Goal: Transaction & Acquisition: Purchase product/service

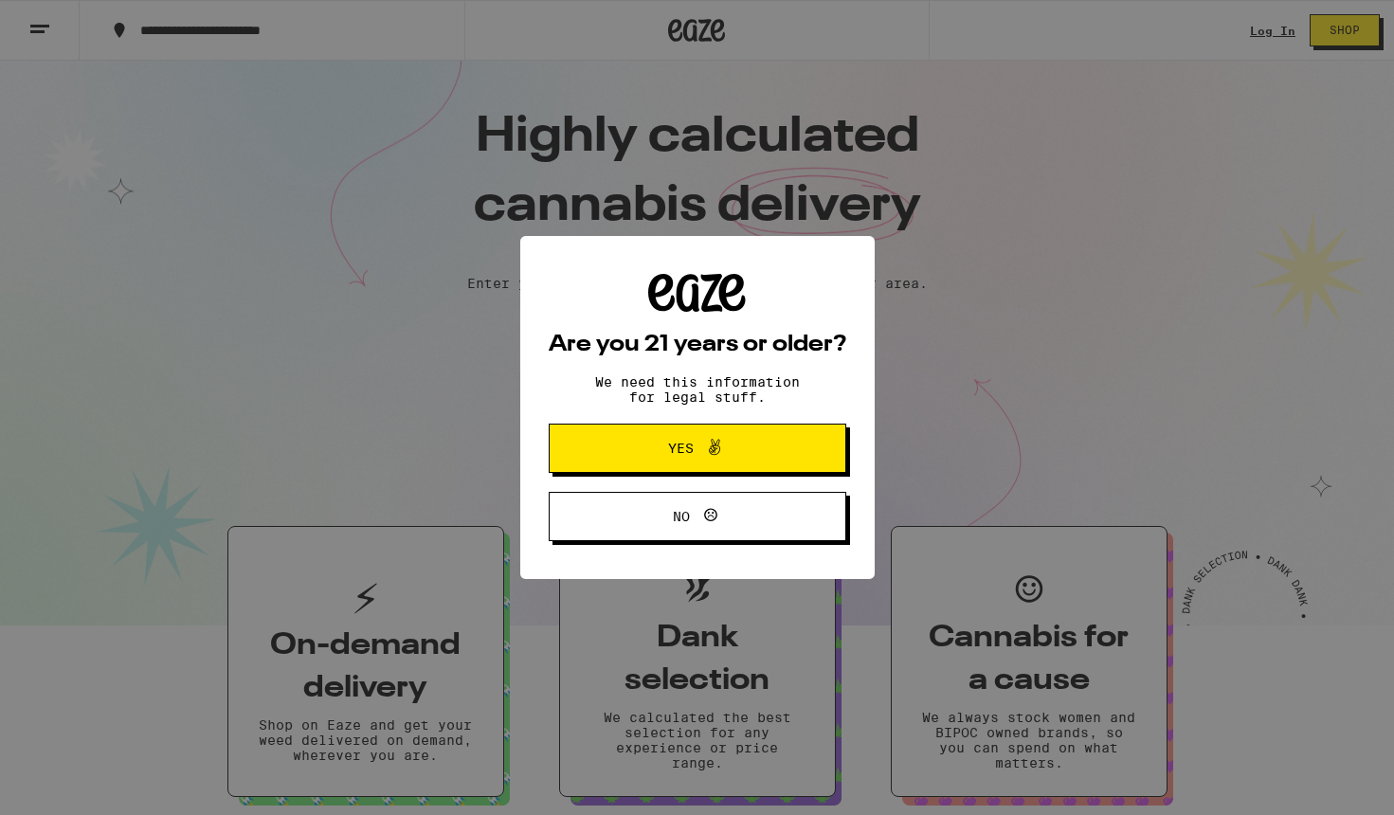
click at [697, 442] on span at bounding box center [710, 448] width 32 height 25
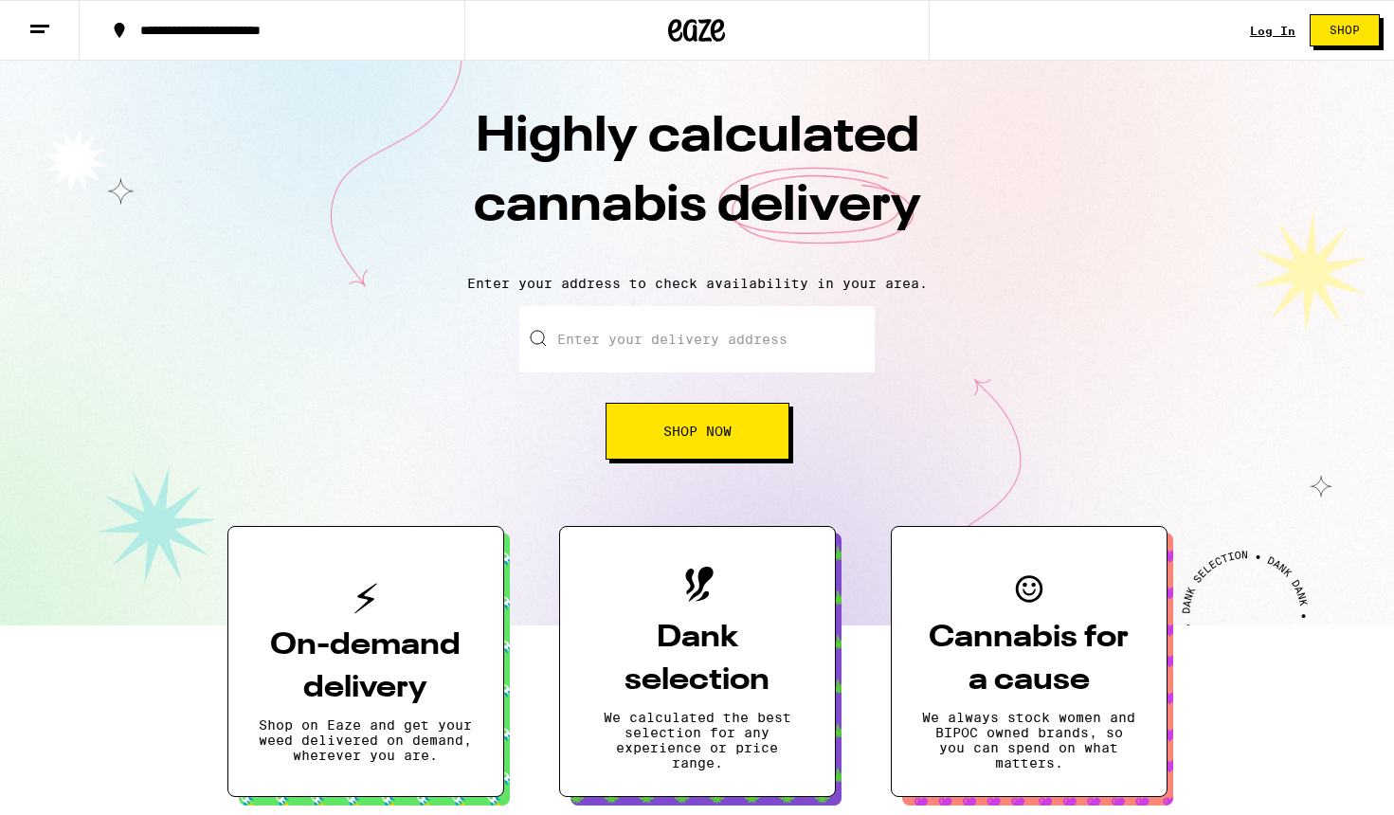
click at [1254, 37] on link "Log In" at bounding box center [1272, 31] width 45 height 12
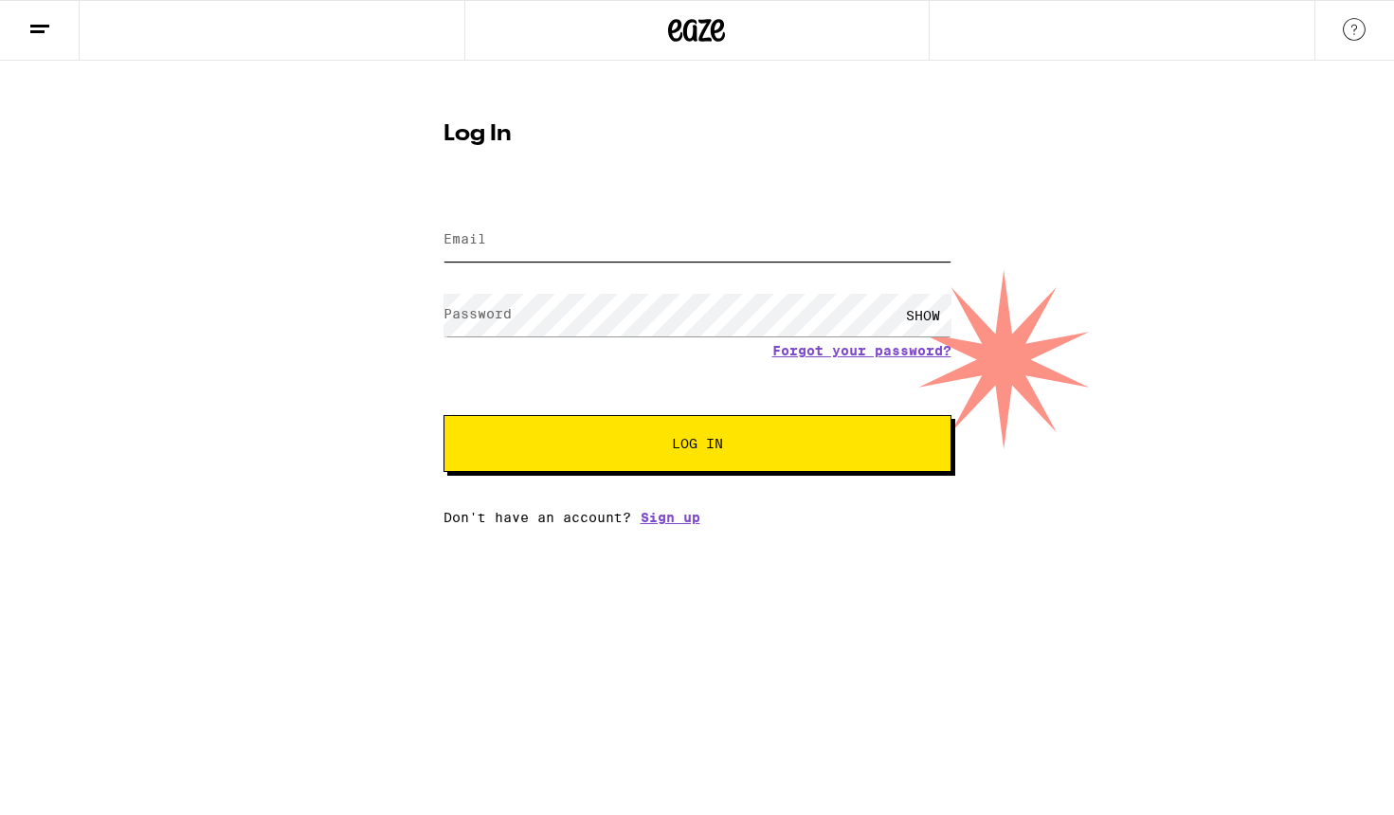
type input "[EMAIL_ADDRESS][DOMAIN_NAME]"
click at [614, 436] on button "Log In" at bounding box center [697, 443] width 508 height 57
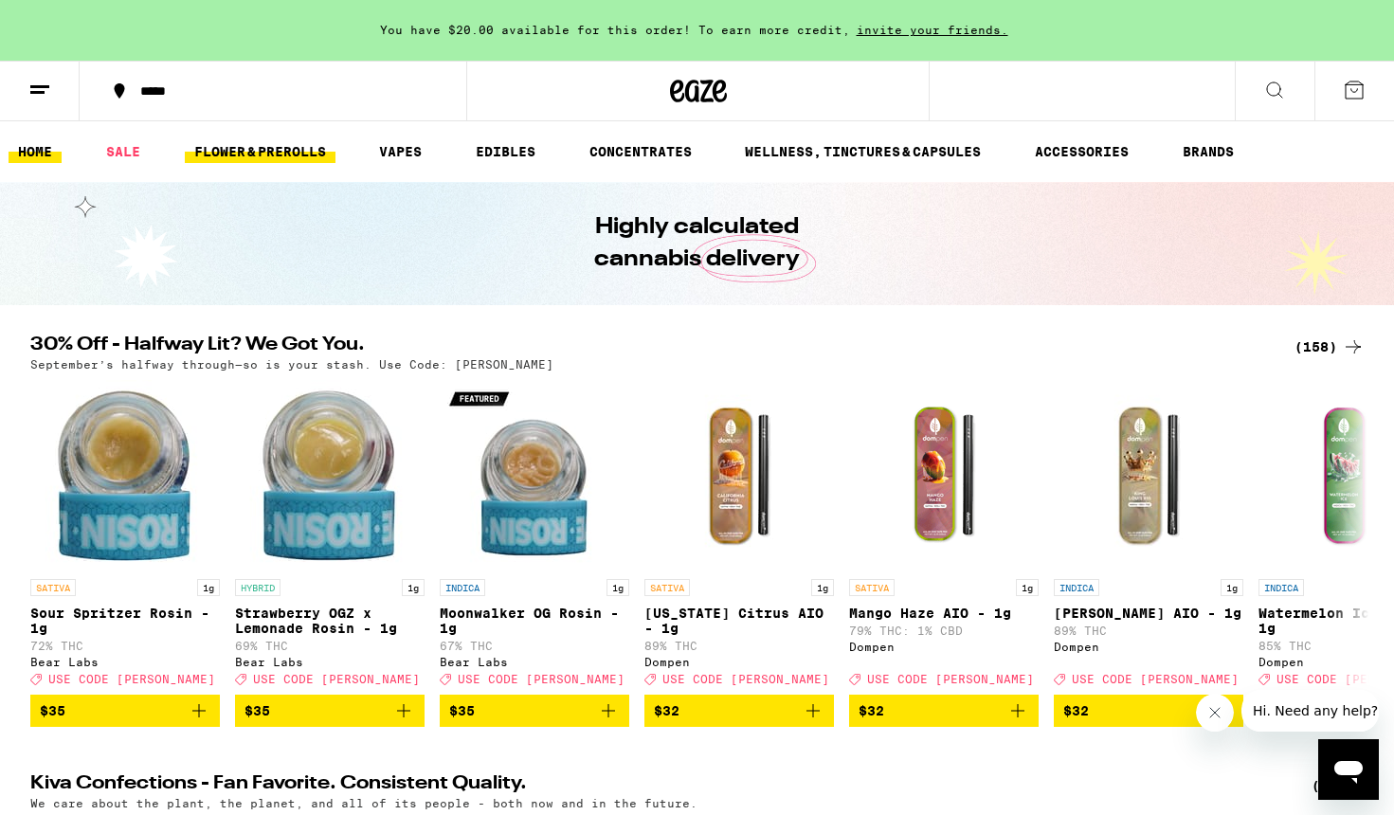
click at [262, 153] on link "FLOWER & PREROLLS" at bounding box center [260, 151] width 151 height 23
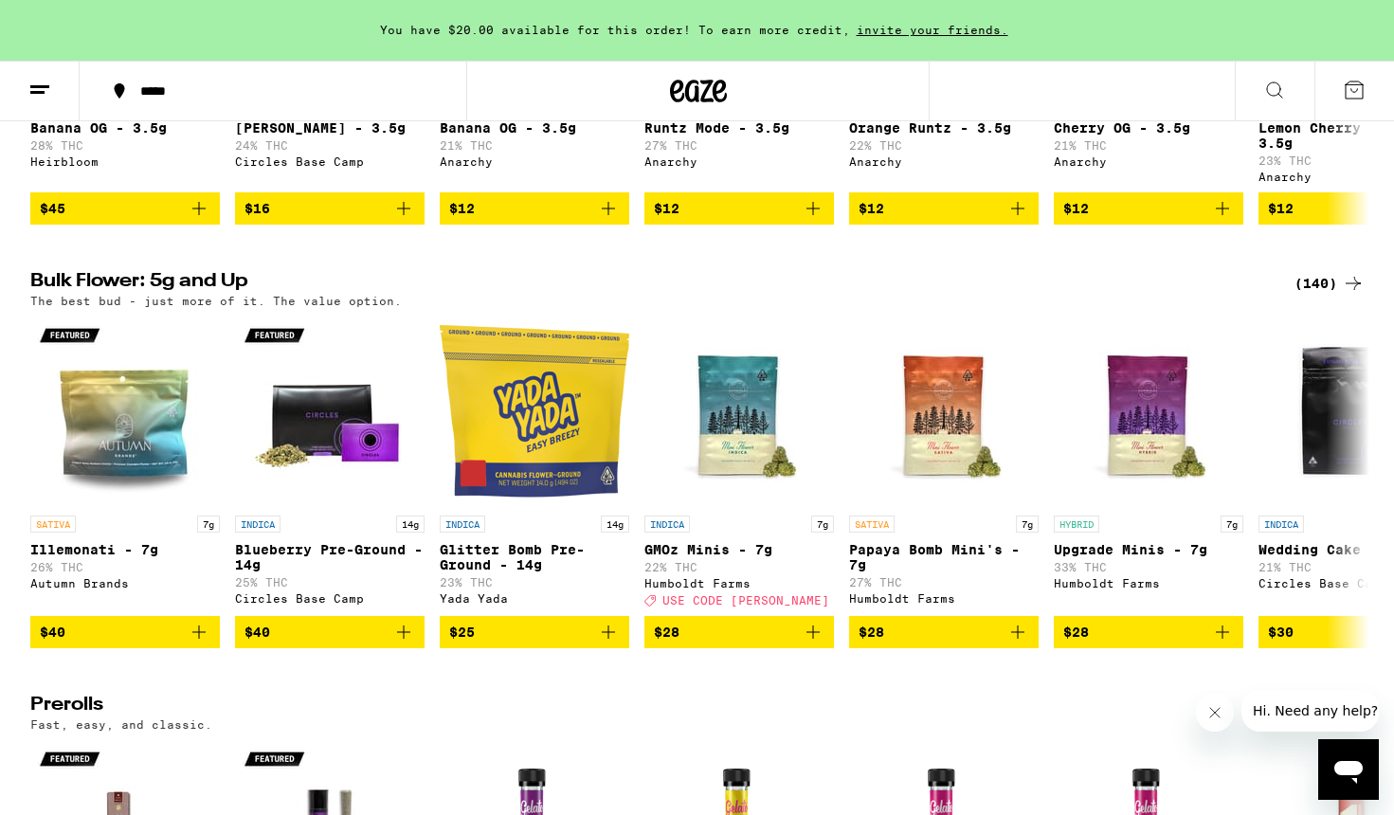
scroll to position [476, 0]
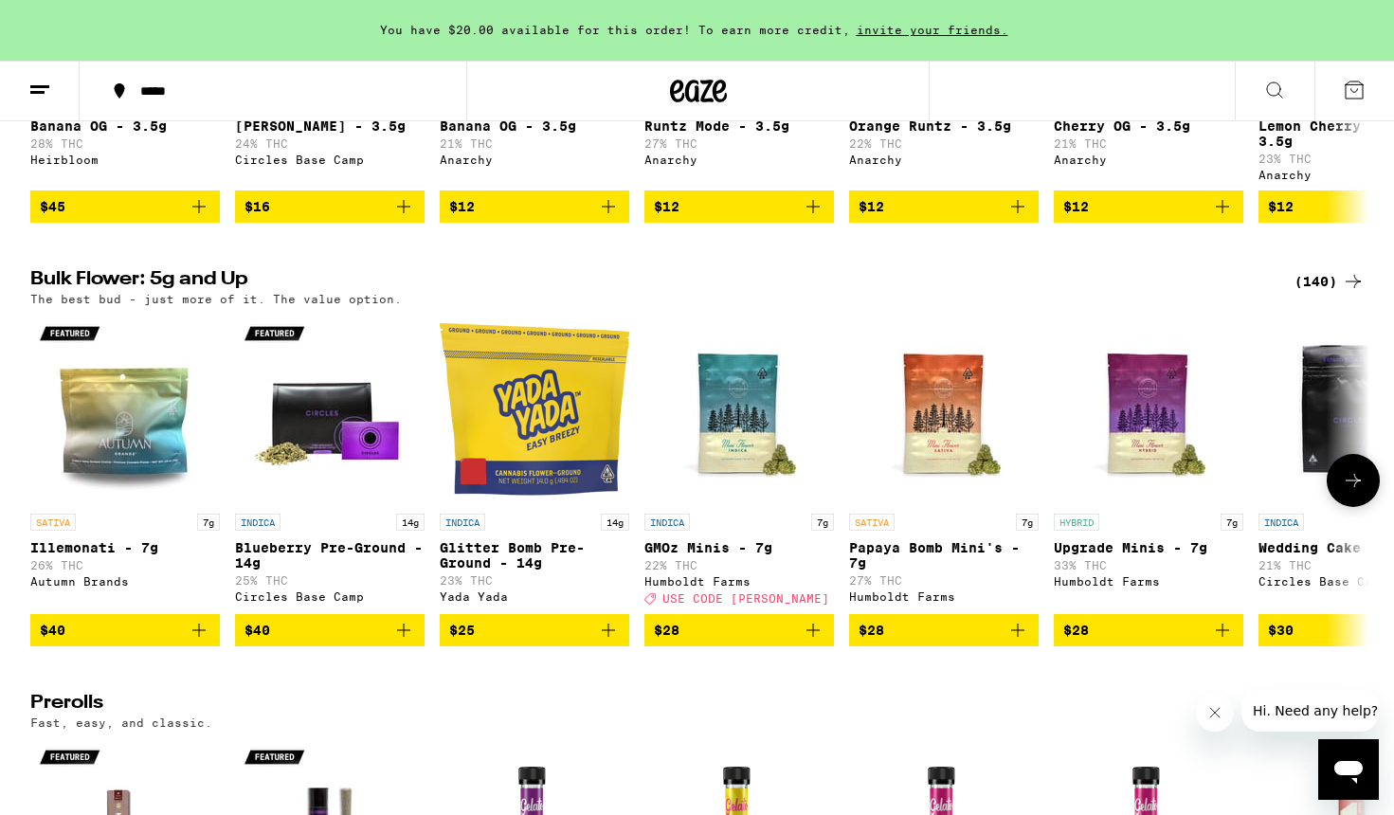
click at [1254, 507] on button at bounding box center [1352, 480] width 53 height 53
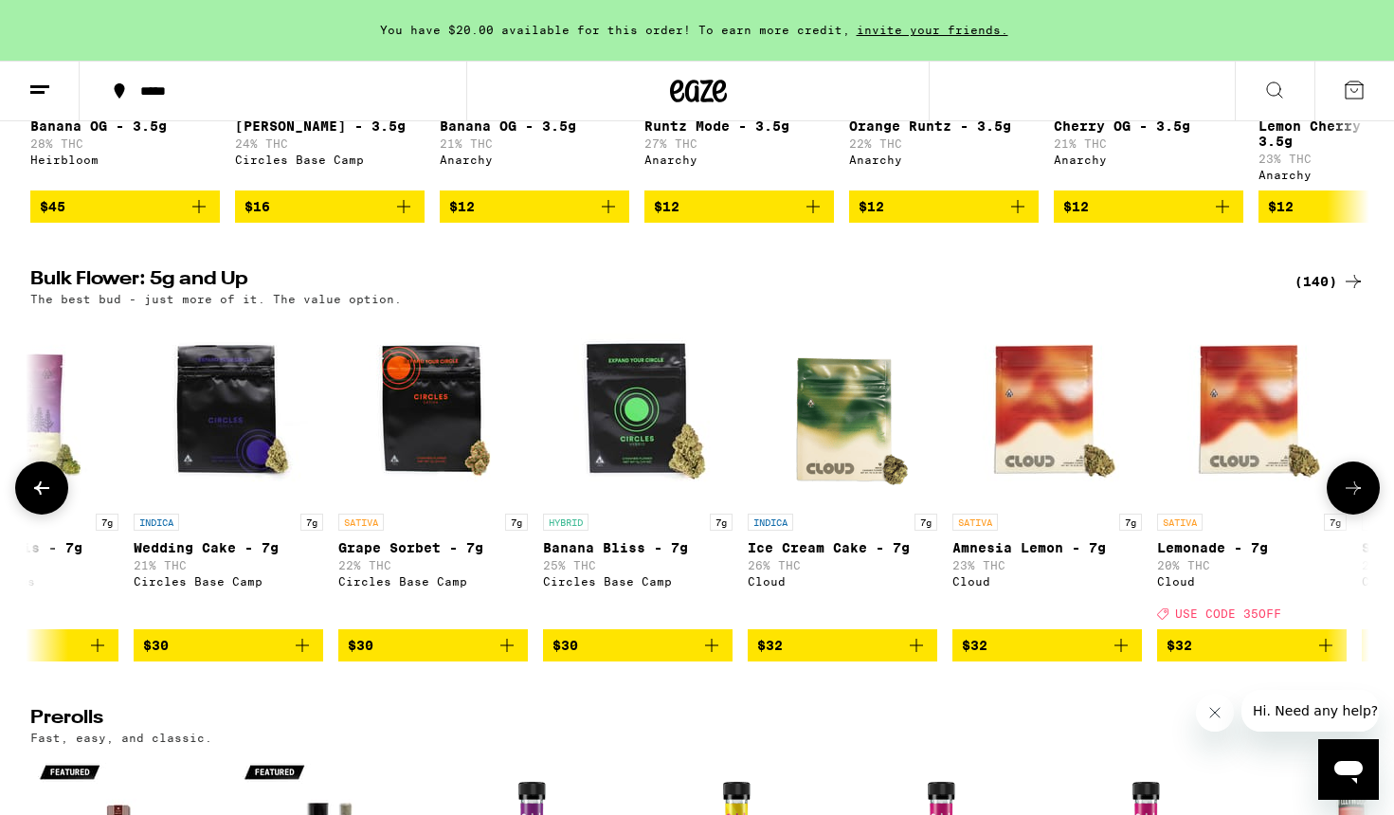
scroll to position [0, 1128]
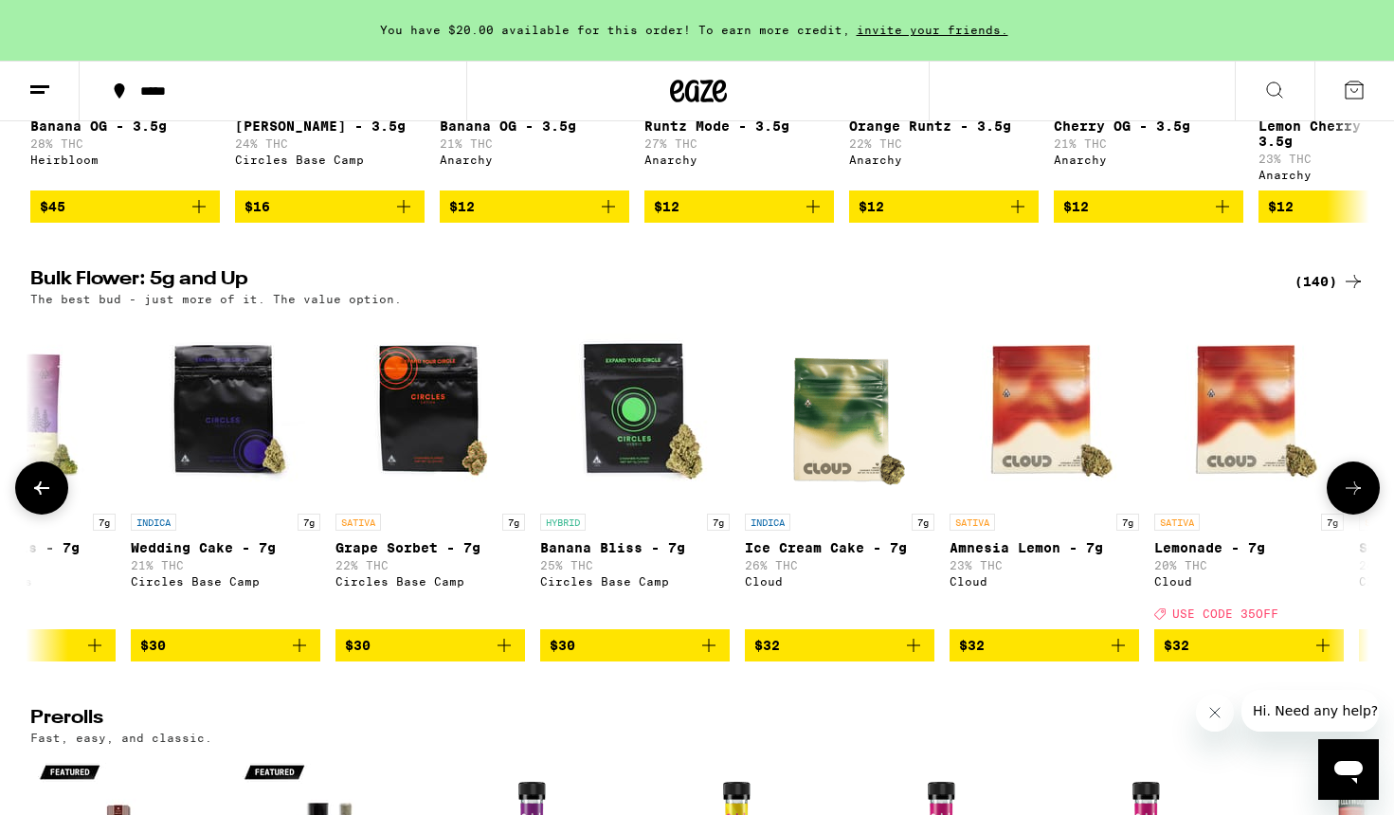
click at [1254, 499] on icon at bounding box center [1353, 488] width 23 height 23
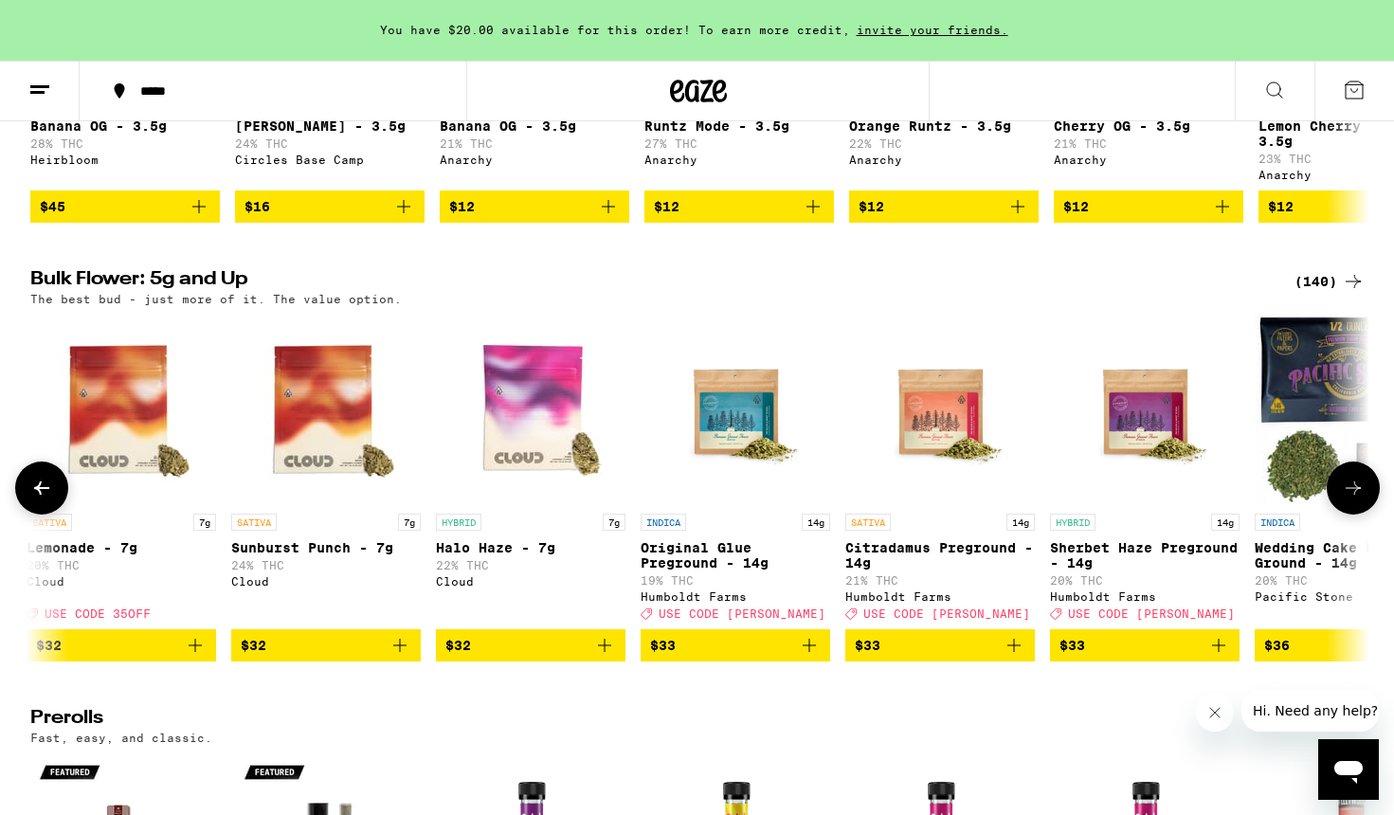
click at [1254, 499] on icon at bounding box center [1353, 488] width 23 height 23
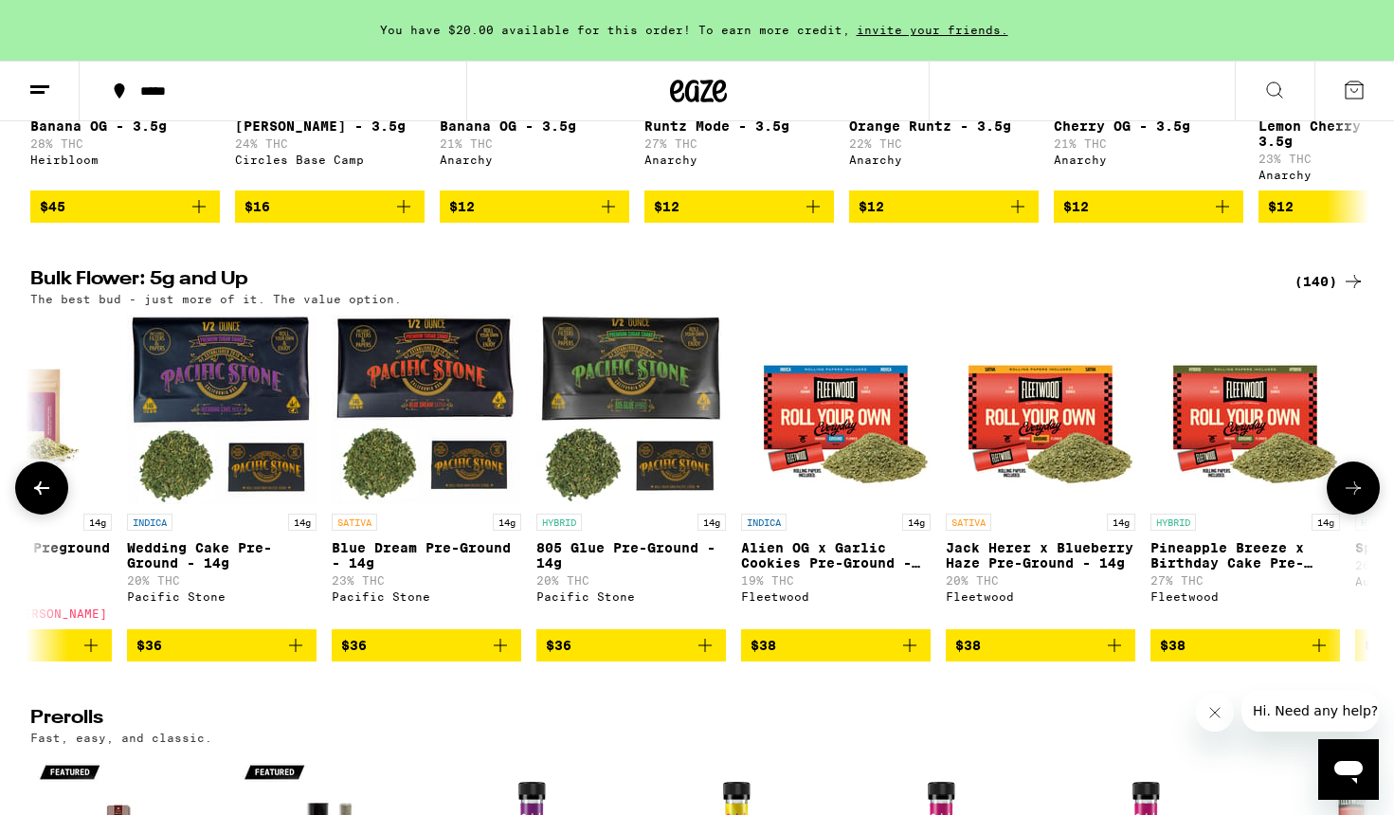
click at [1254, 499] on icon at bounding box center [1353, 488] width 23 height 23
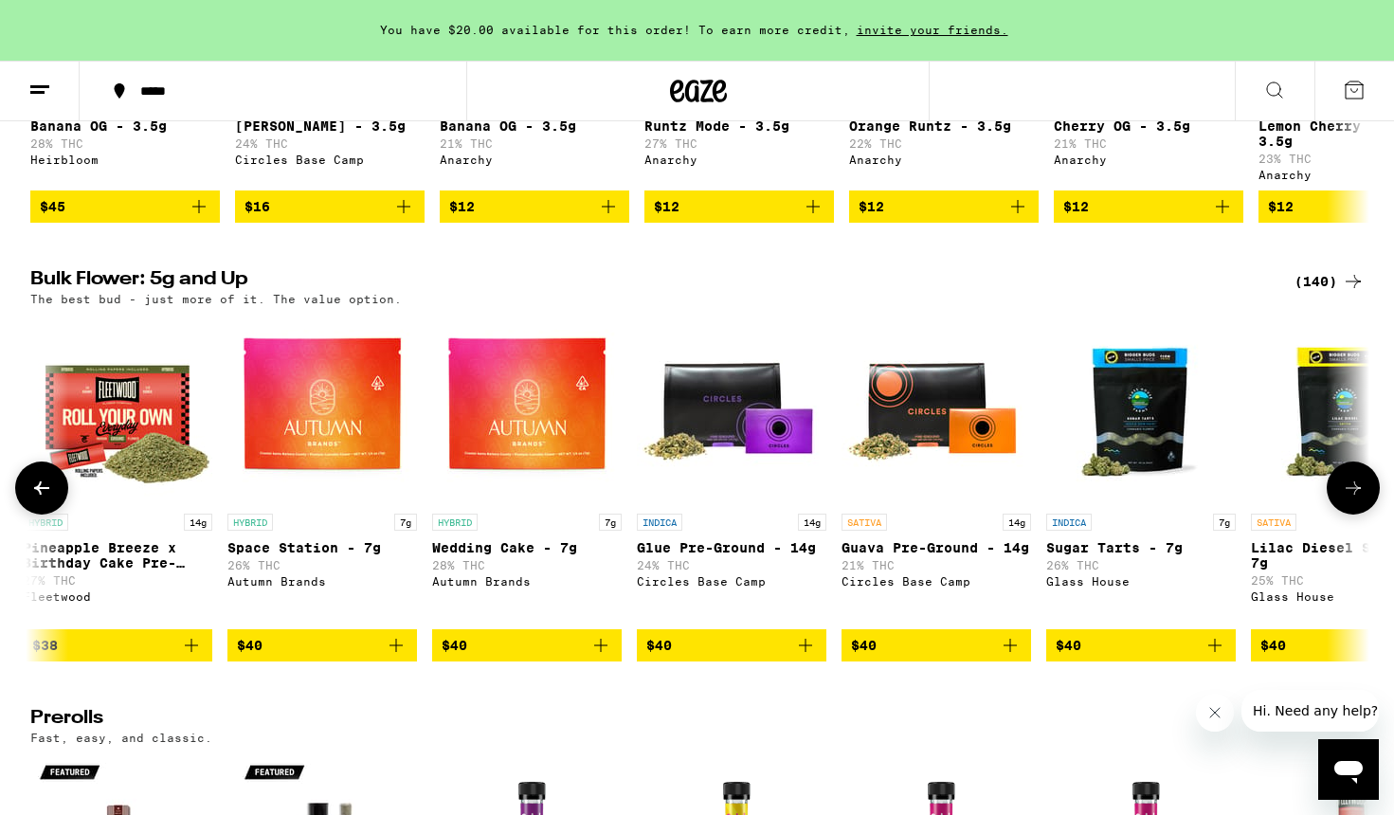
click at [1254, 499] on icon at bounding box center [1353, 488] width 23 height 23
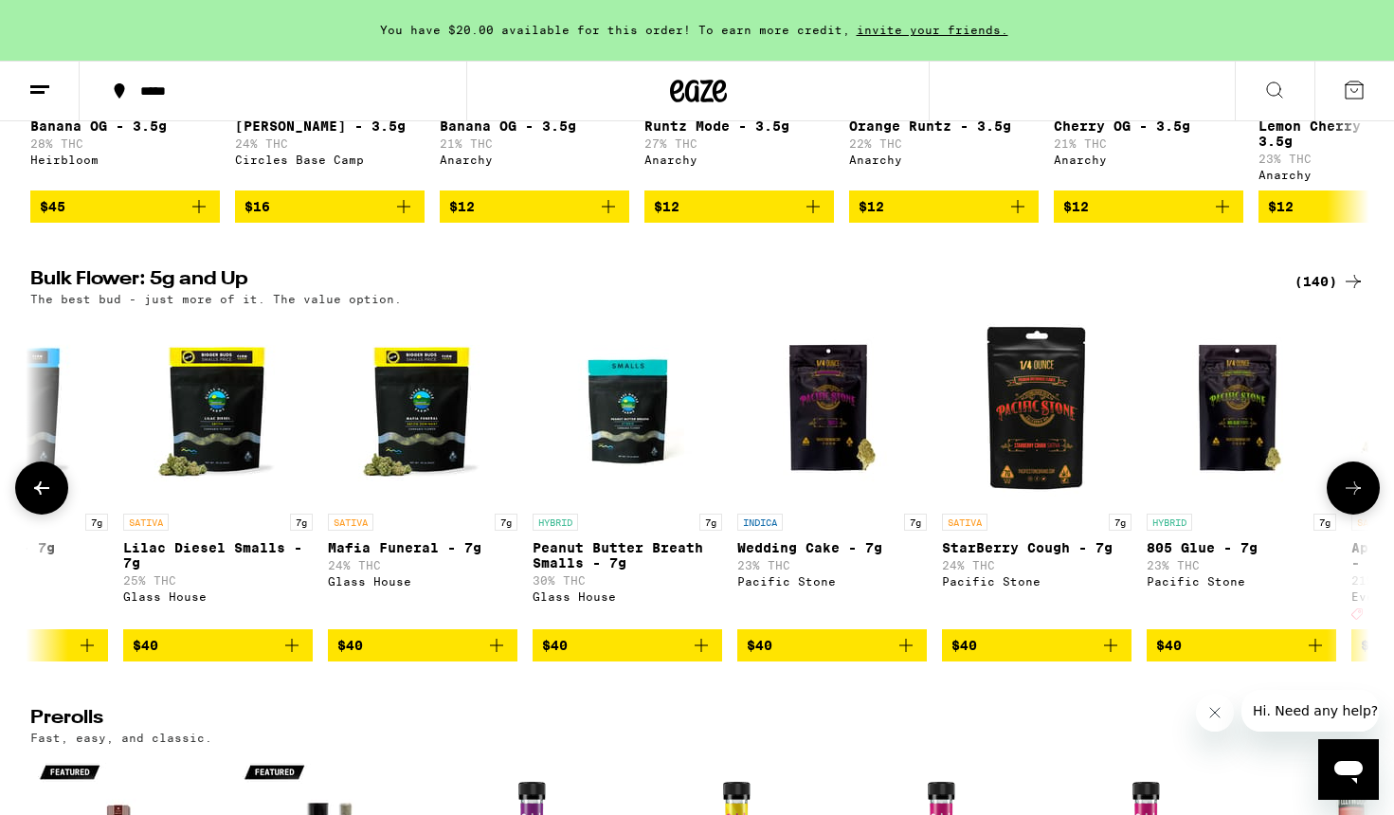
click at [1254, 499] on icon at bounding box center [1353, 488] width 23 height 23
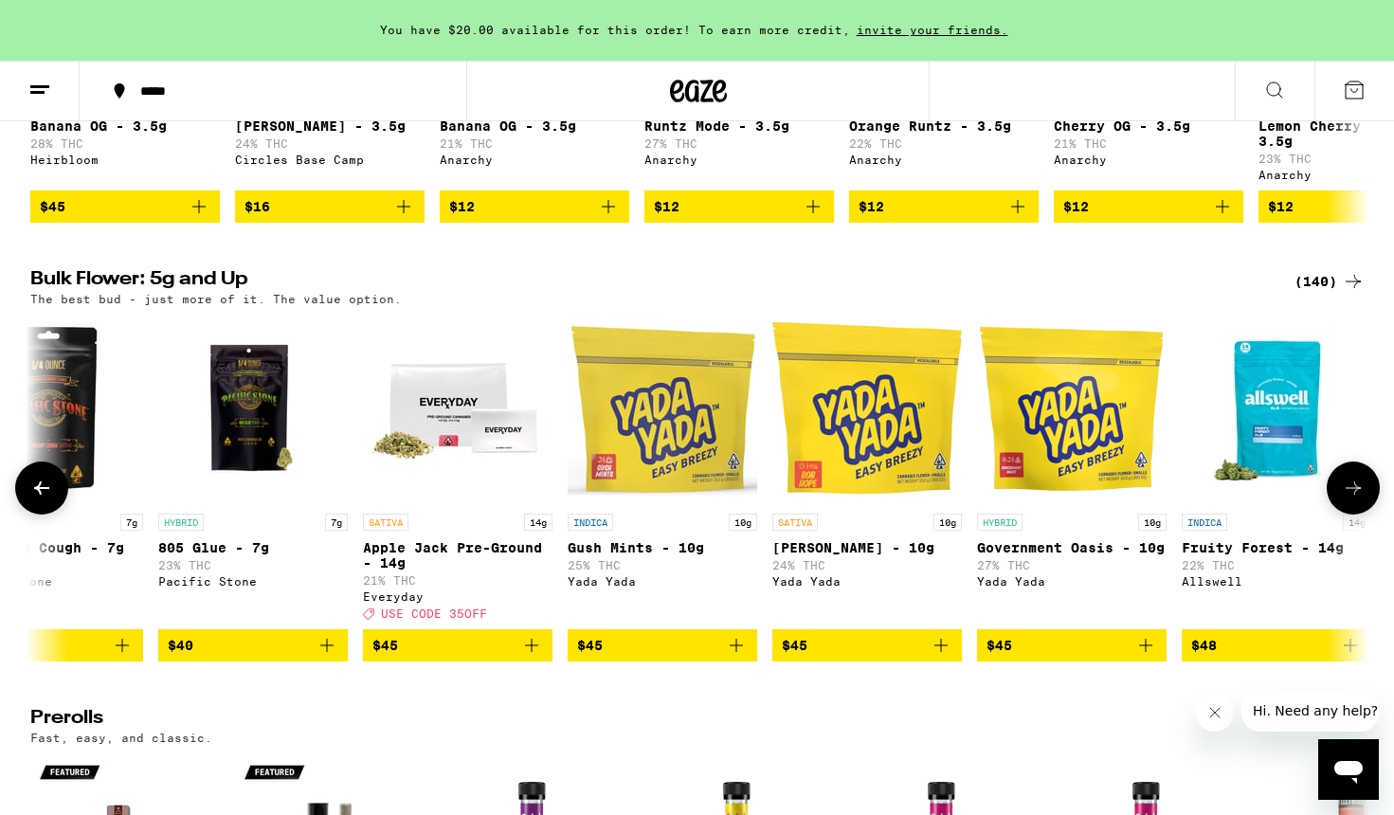
scroll to position [0, 6765]
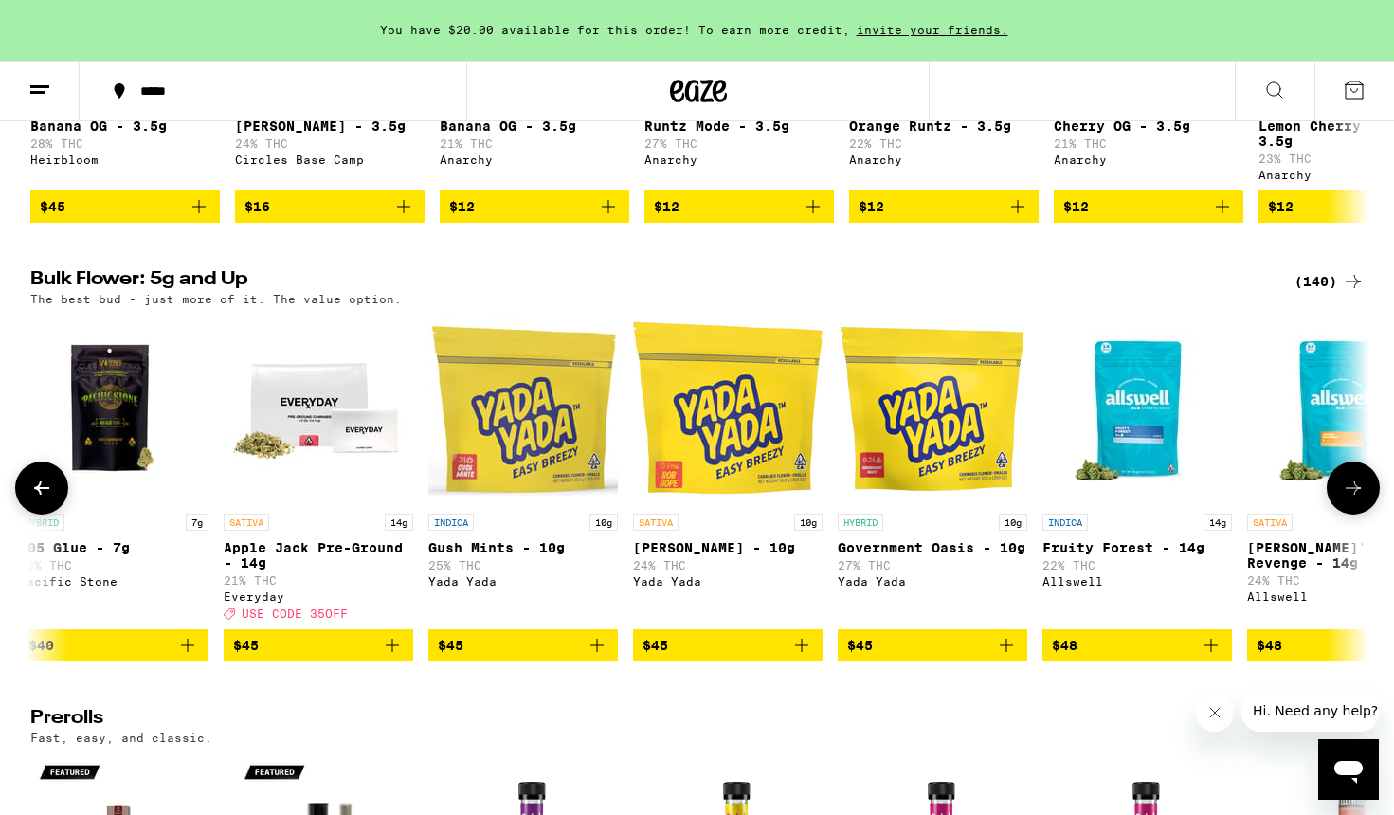
click at [1254, 499] on icon at bounding box center [1353, 488] width 23 height 23
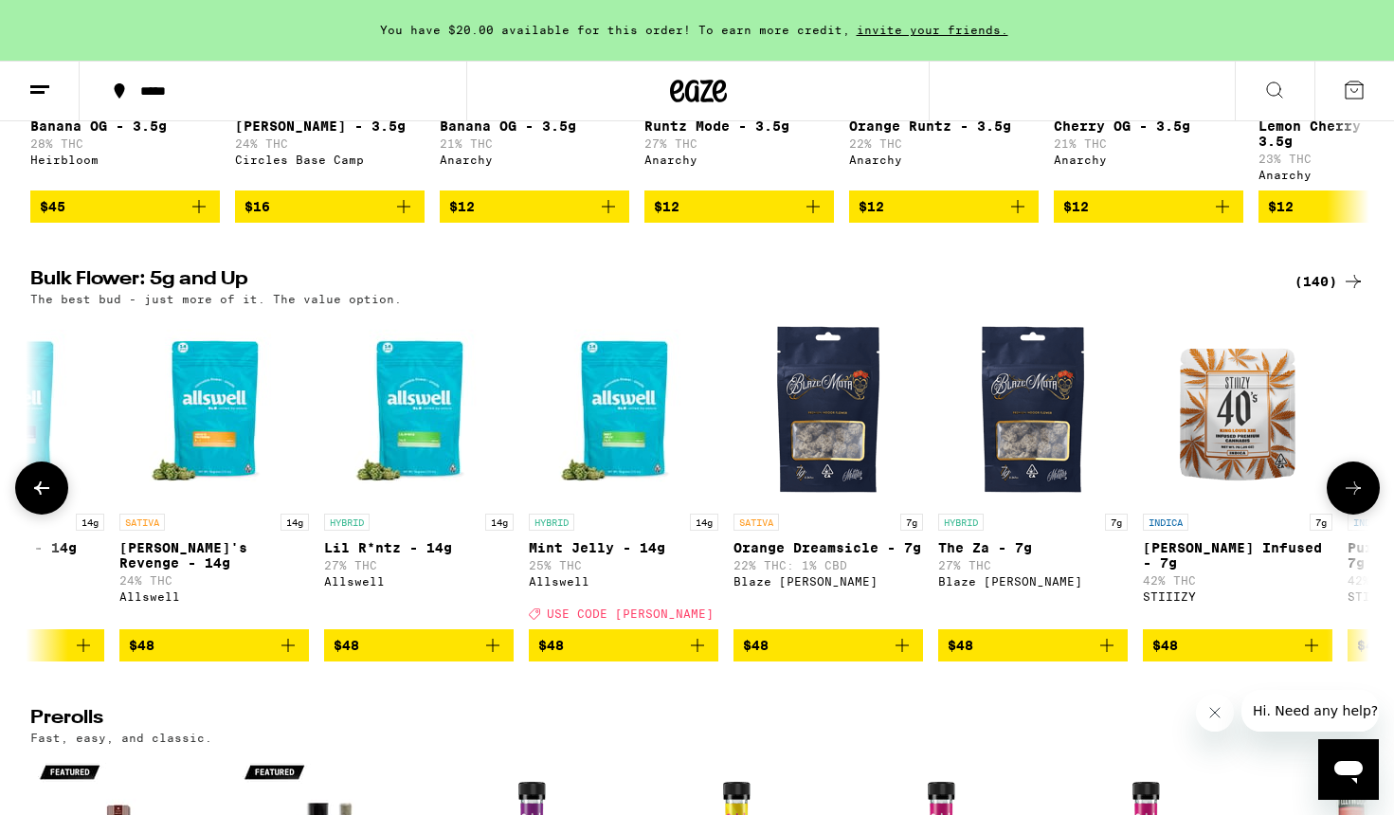
click at [1254, 499] on icon at bounding box center [1353, 488] width 23 height 23
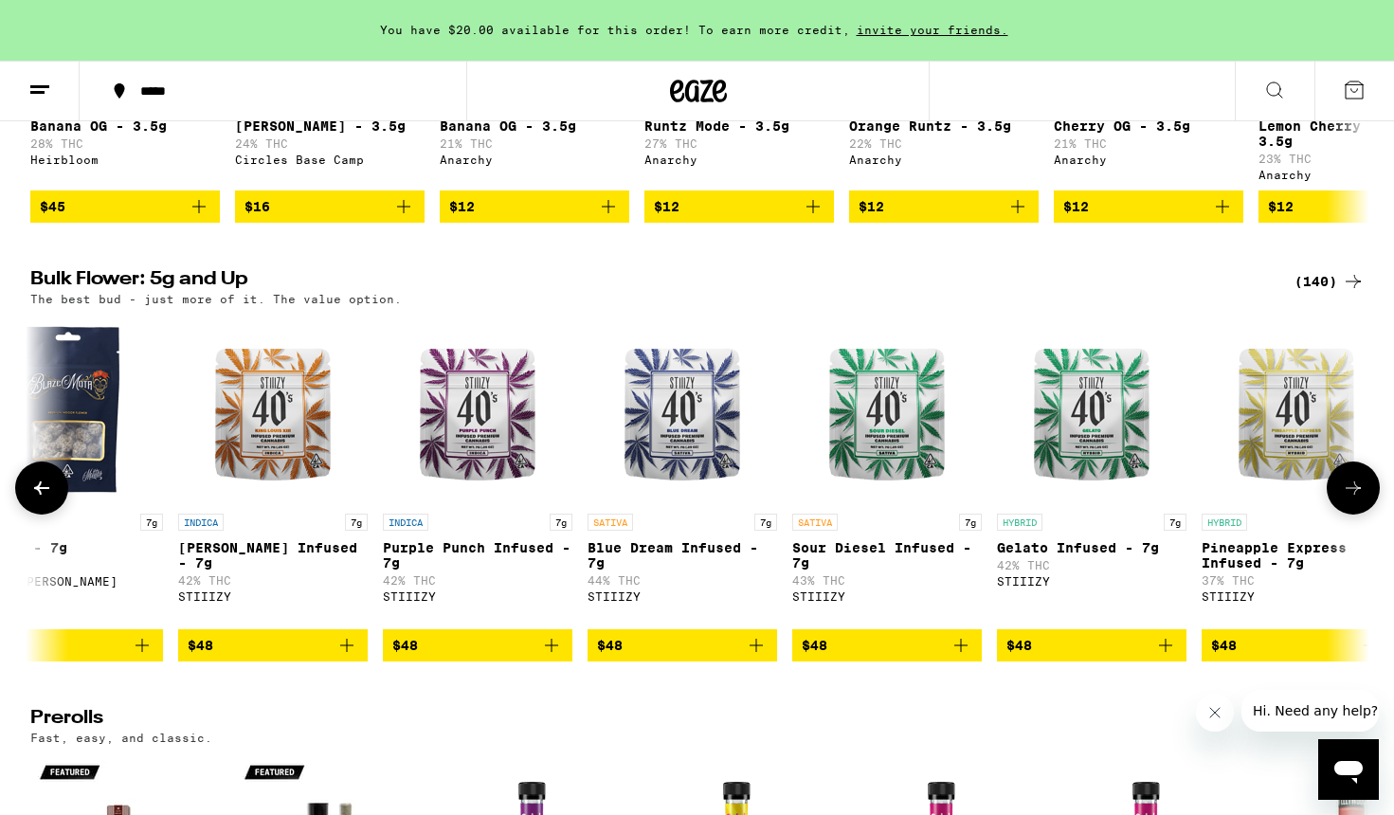
scroll to position [0, 9020]
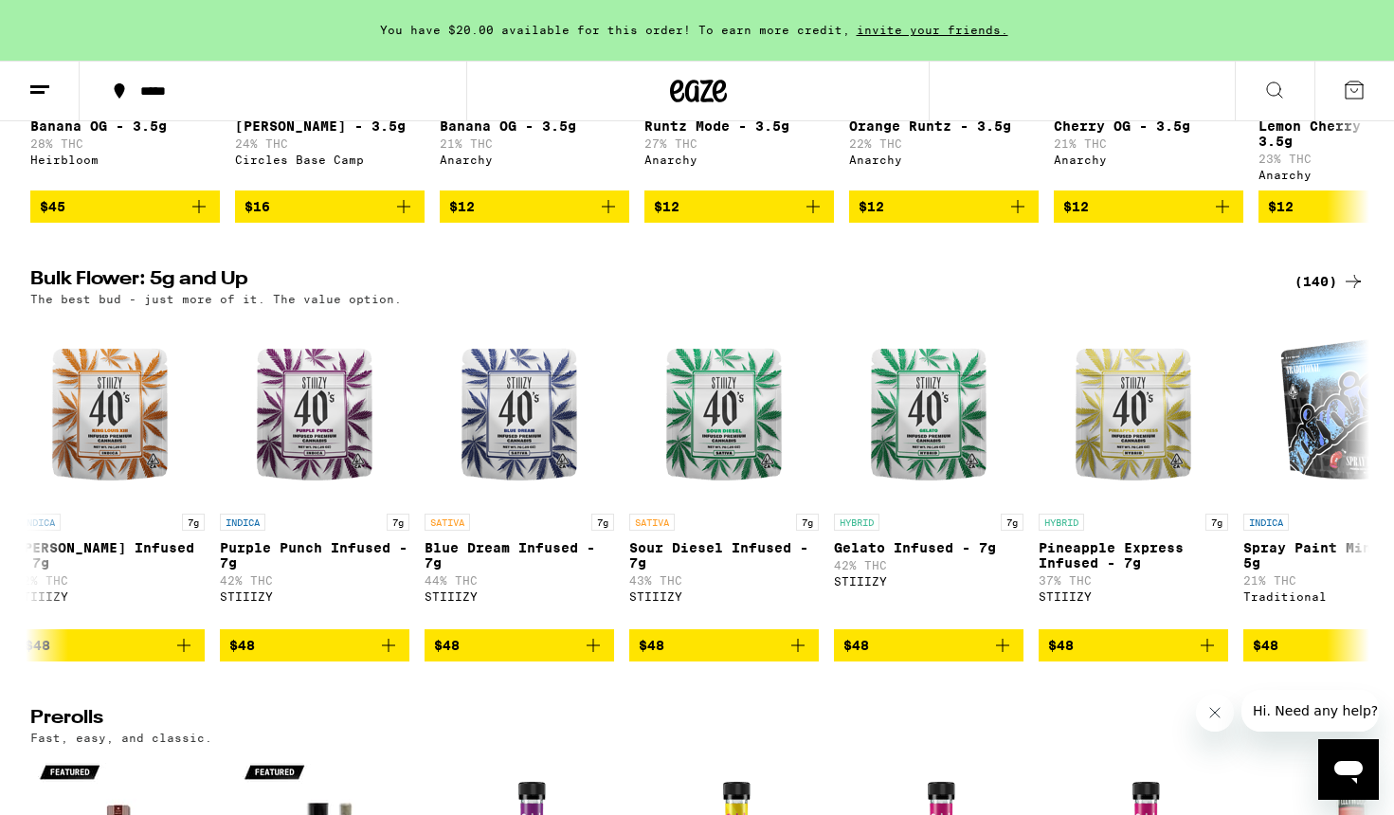
click at [1254, 283] on div "(140)" at bounding box center [1329, 281] width 70 height 23
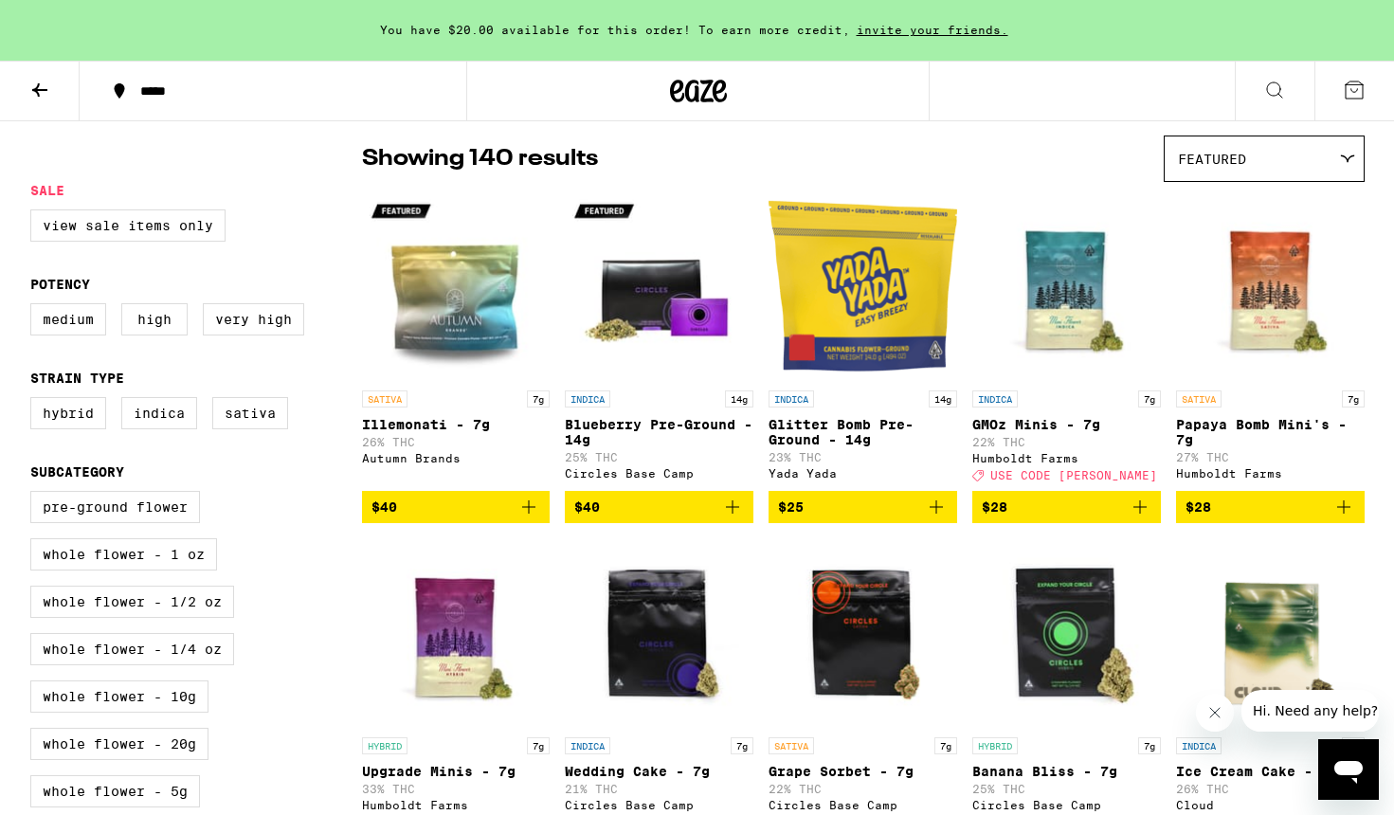
scroll to position [168, 0]
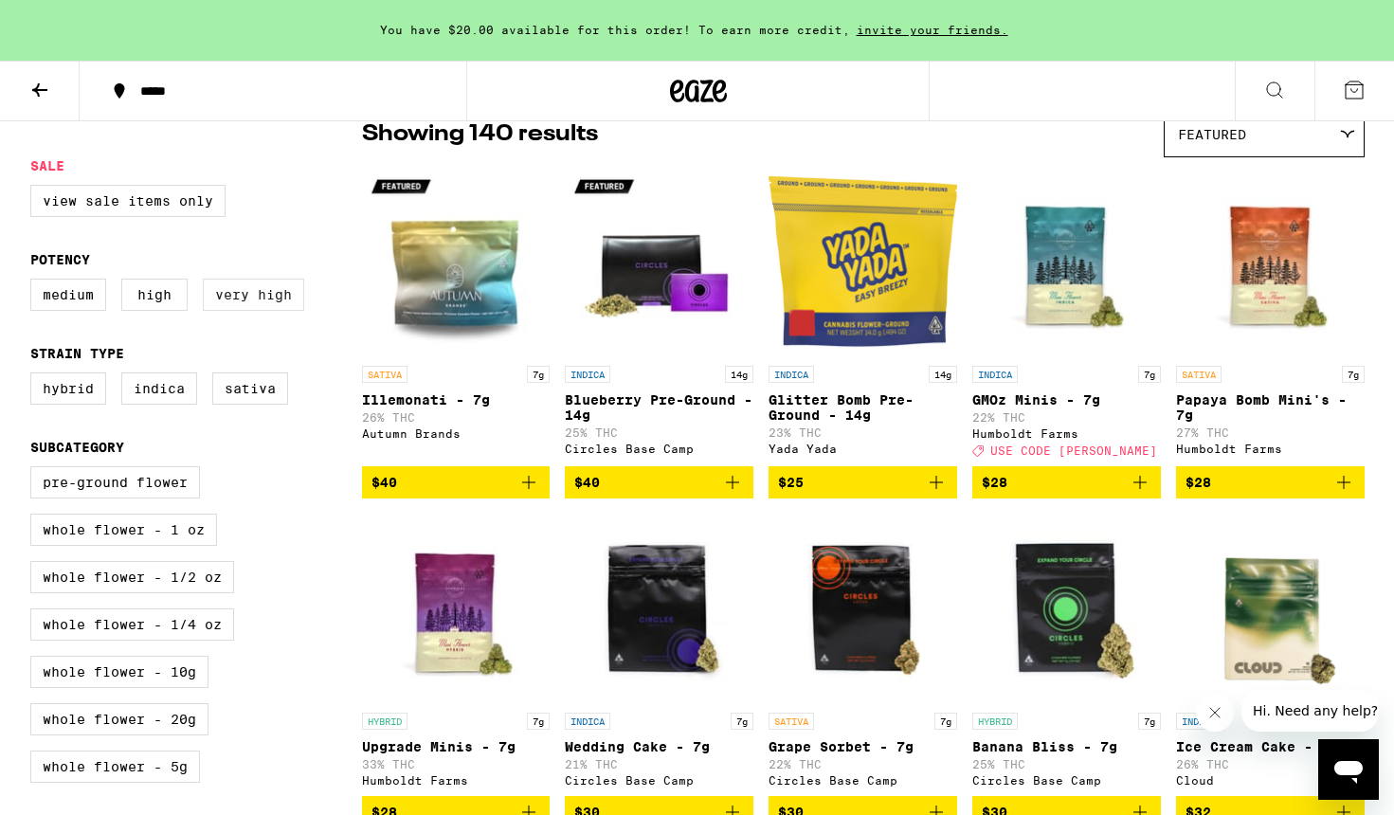
click at [265, 311] on label "Very High" at bounding box center [253, 295] width 101 height 32
click at [35, 282] on input "Very High" at bounding box center [34, 281] width 1 height 1
checkbox input "true"
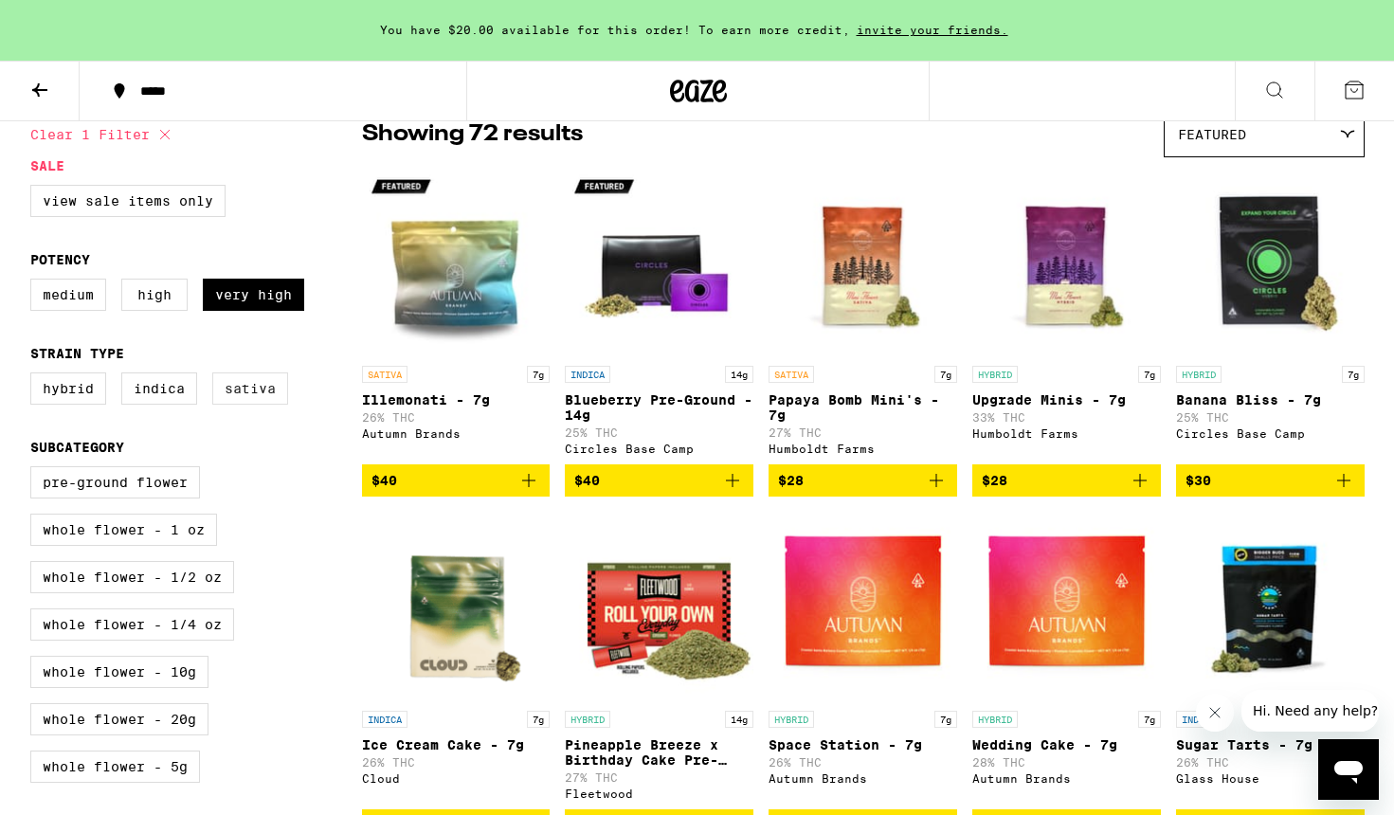
click at [242, 405] on label "Sativa" at bounding box center [250, 388] width 76 height 32
click at [35, 376] on input "Sativa" at bounding box center [34, 375] width 1 height 1
checkbox input "true"
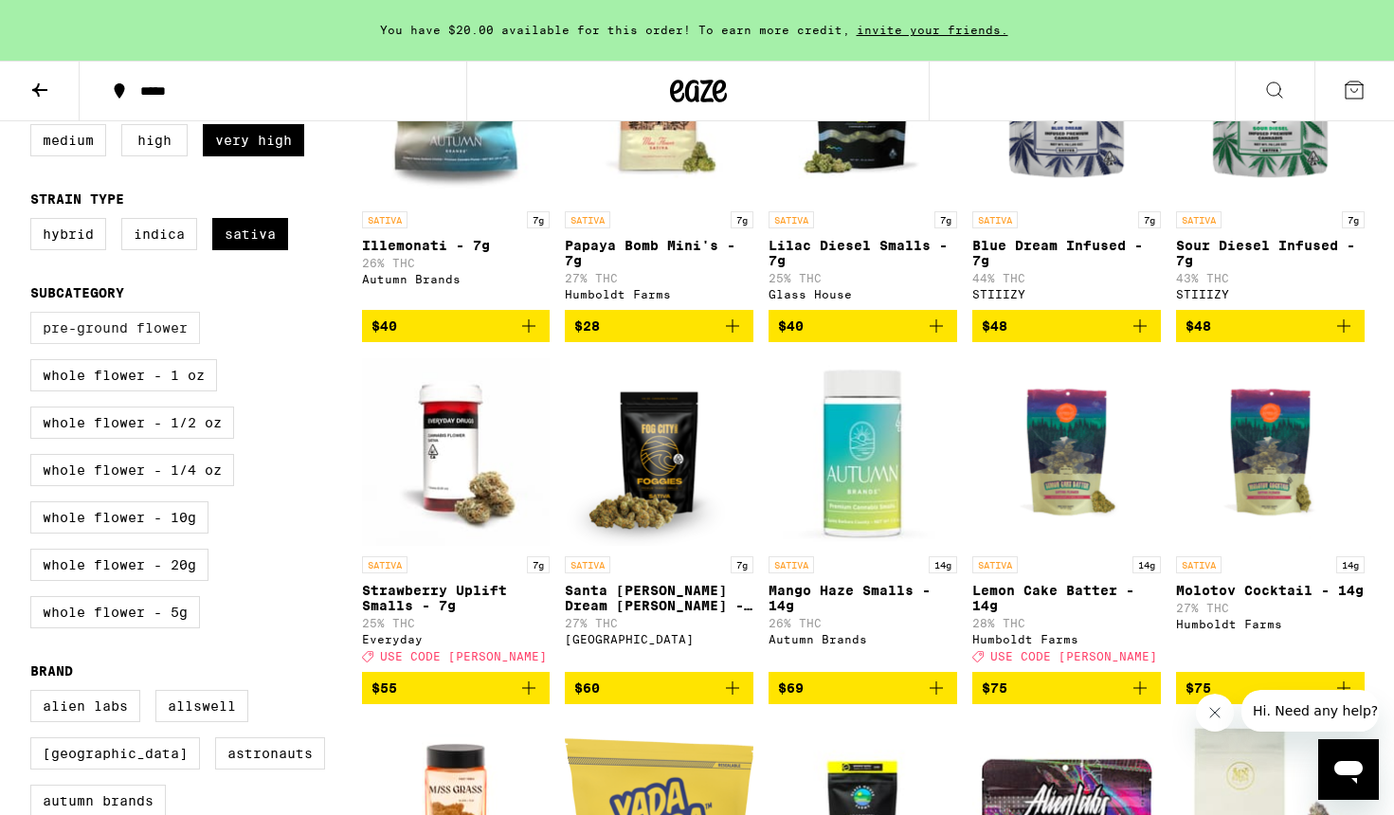
scroll to position [330, 0]
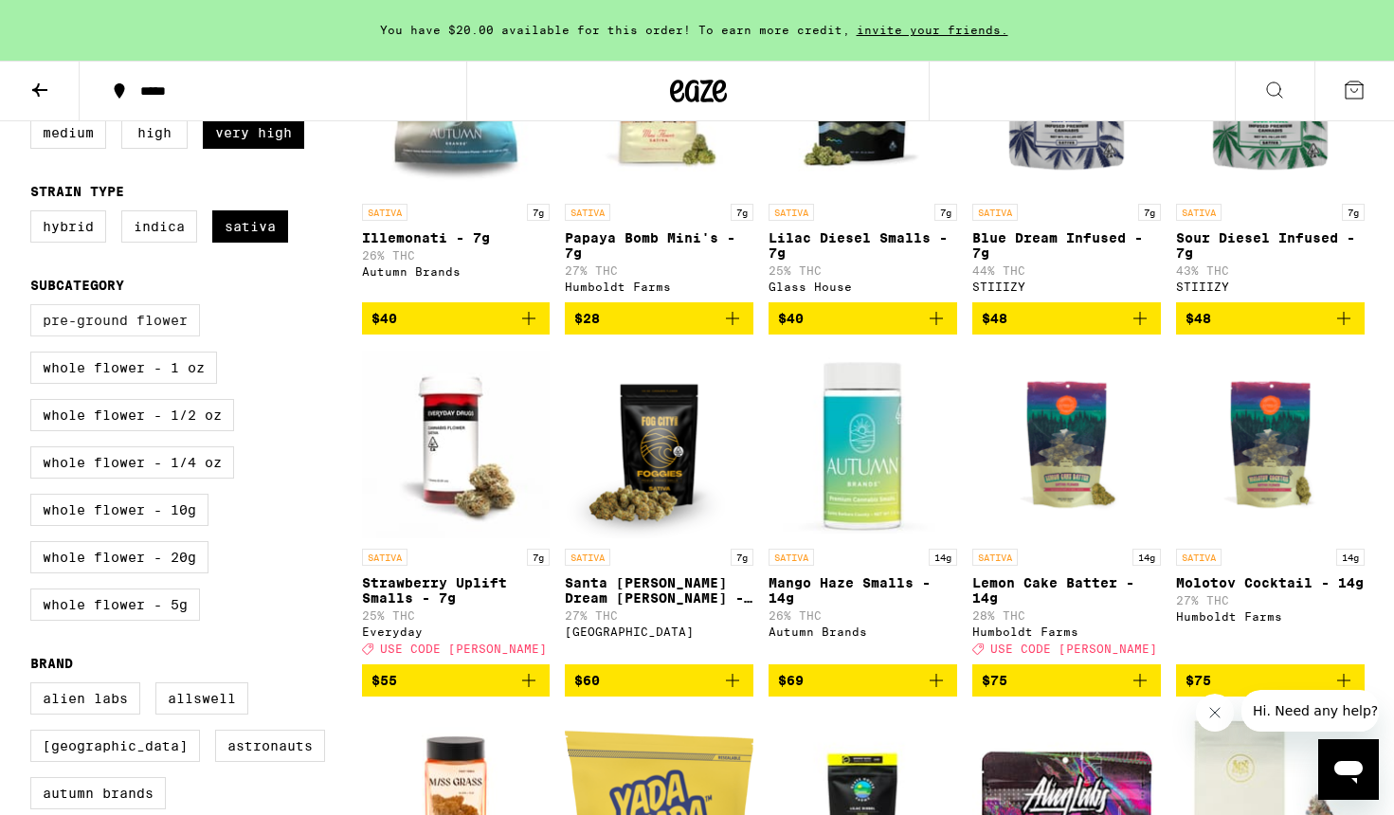
click at [142, 333] on label "Pre-ground Flower" at bounding box center [115, 320] width 170 height 32
click at [35, 308] on input "Pre-ground Flower" at bounding box center [34, 307] width 1 height 1
checkbox input "true"
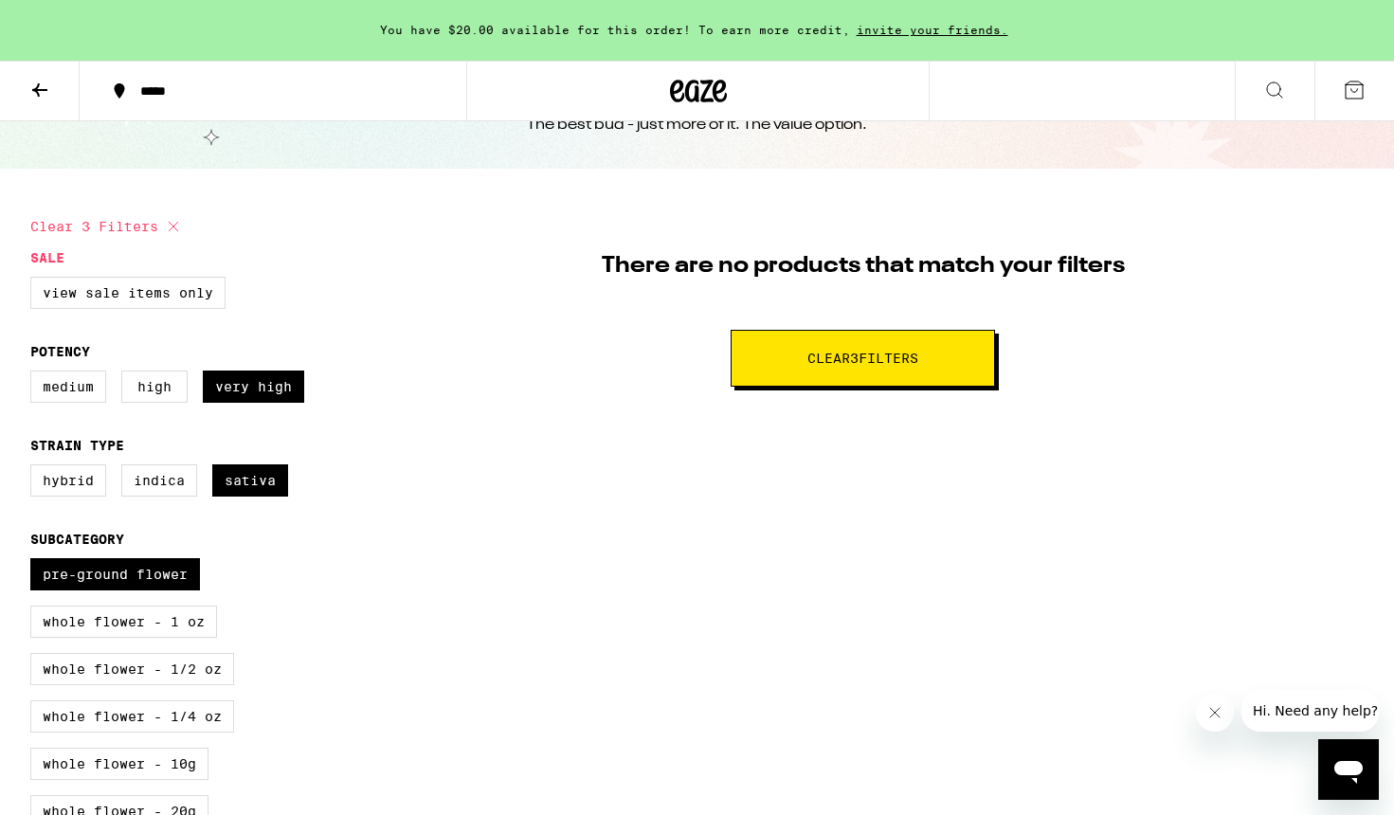
scroll to position [47, 0]
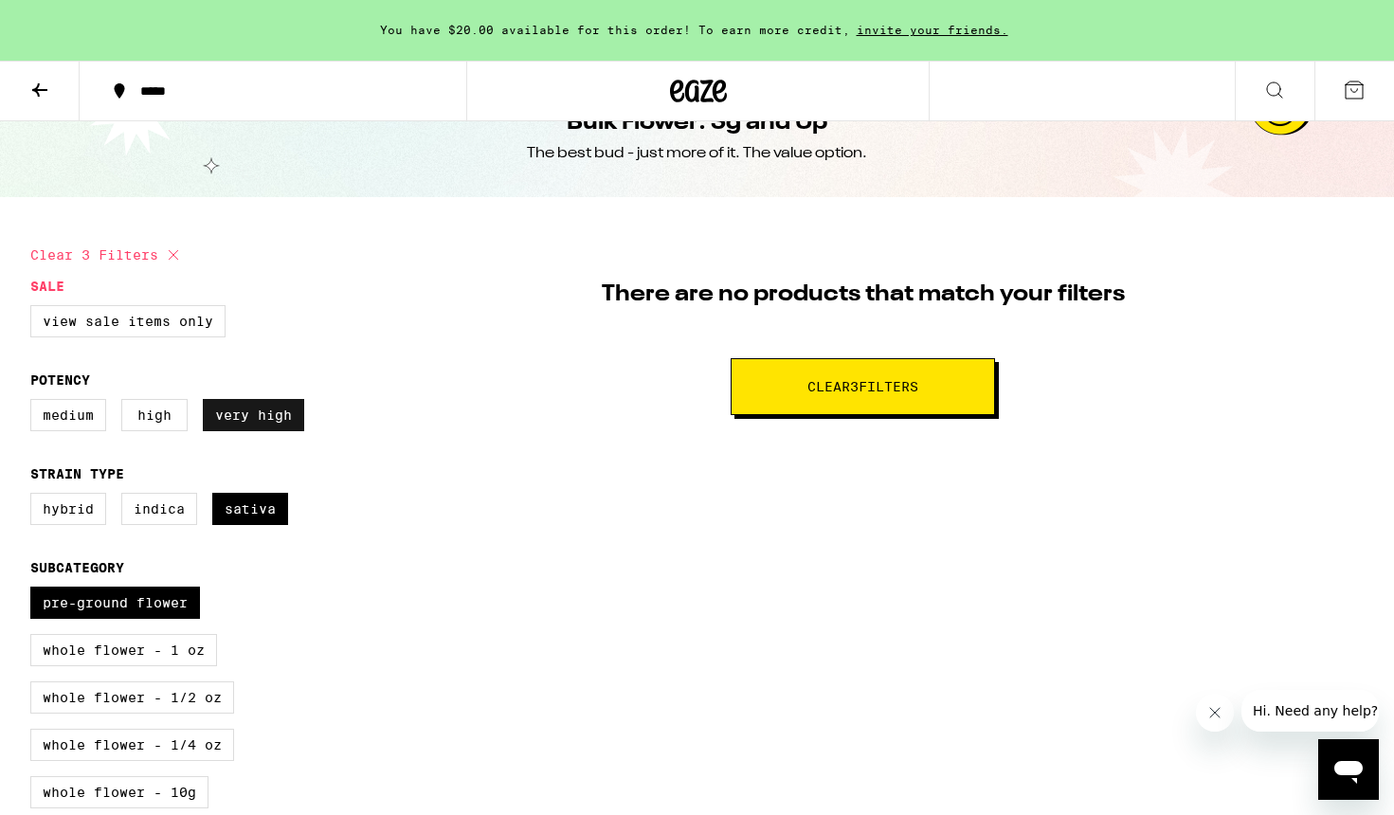
click at [271, 421] on label "Very High" at bounding box center [253, 415] width 101 height 32
click at [35, 403] on input "Very High" at bounding box center [34, 402] width 1 height 1
checkbox input "false"
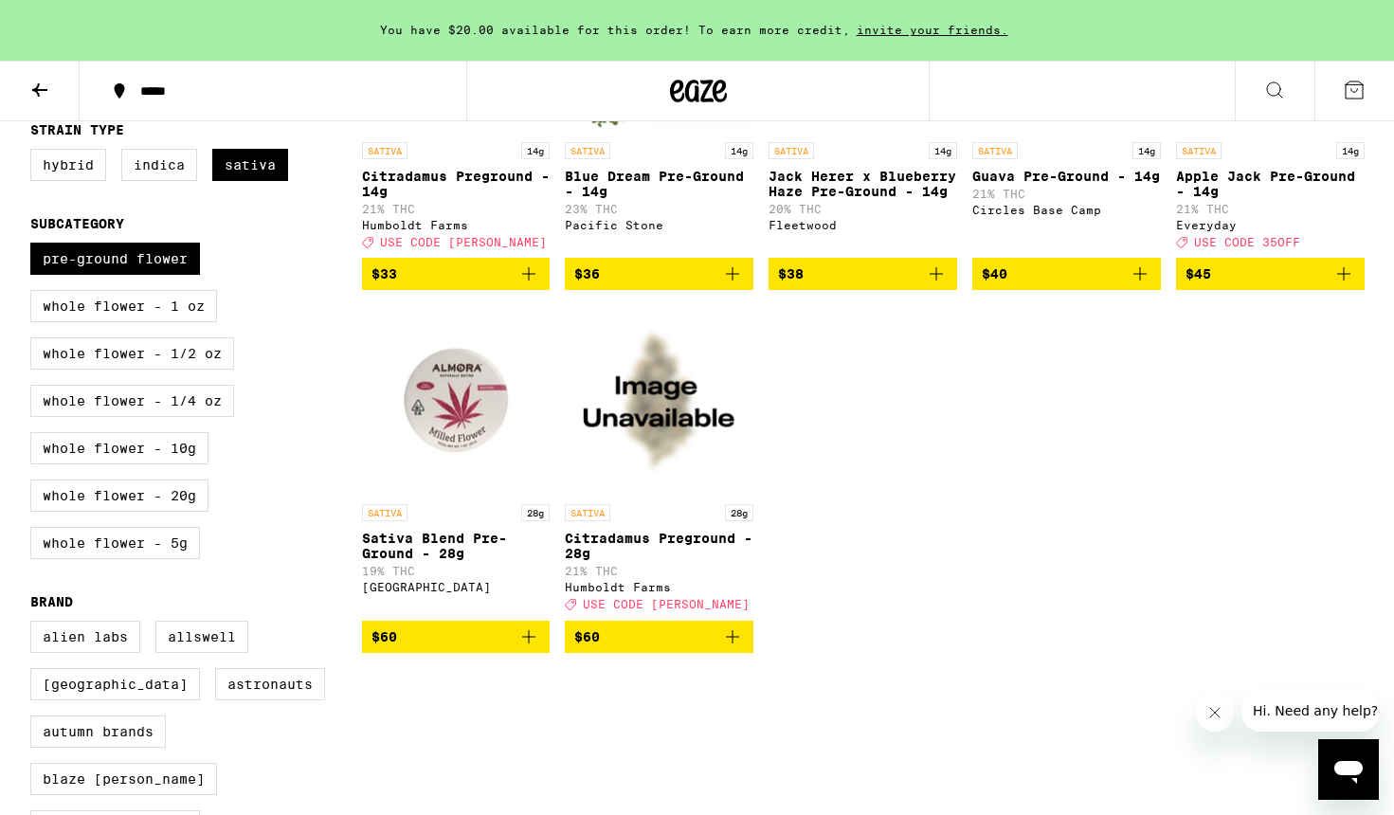
scroll to position [352, 0]
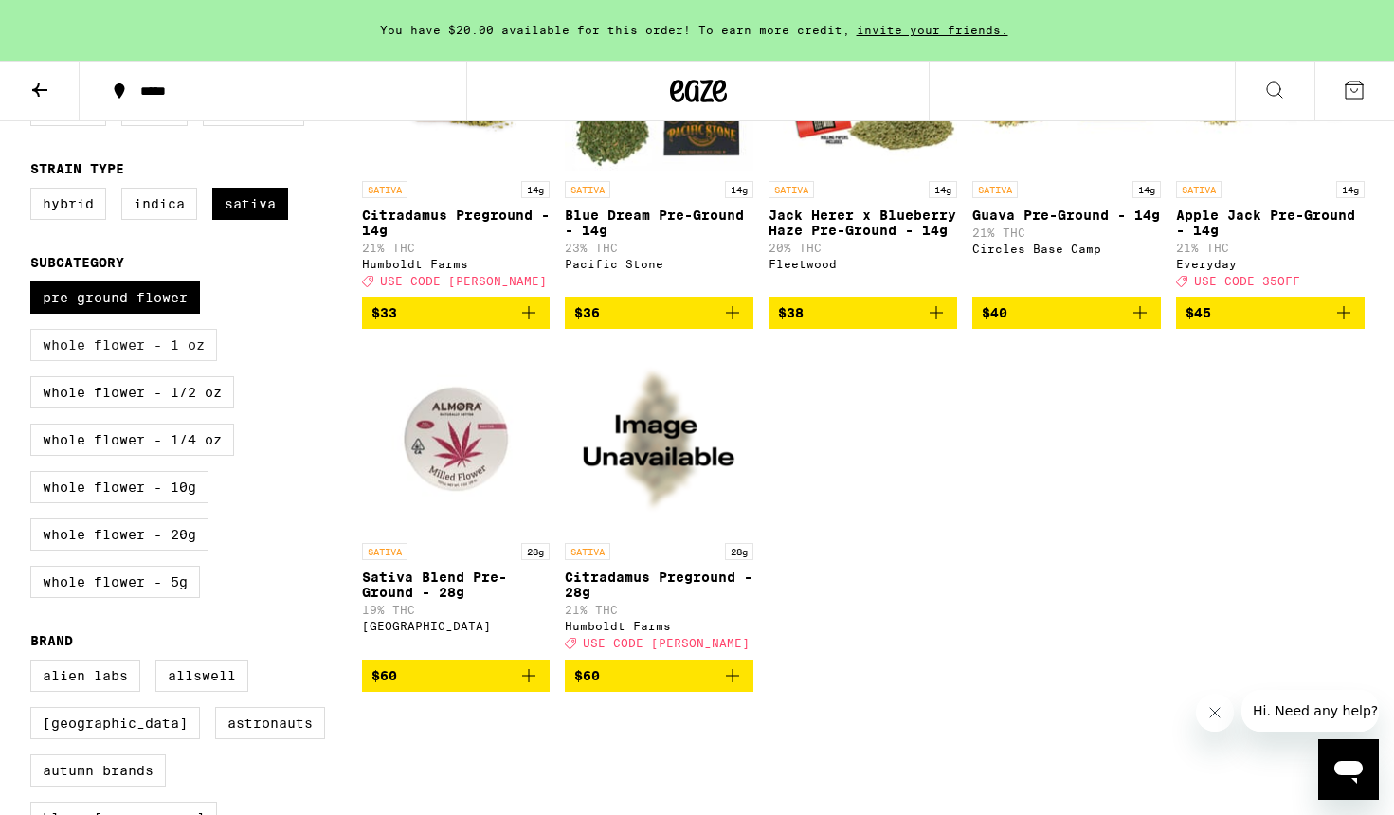
click at [189, 361] on label "Whole Flower - 1 oz" at bounding box center [123, 345] width 187 height 32
click at [35, 285] on input "Whole Flower - 1 oz" at bounding box center [34, 284] width 1 height 1
checkbox input "true"
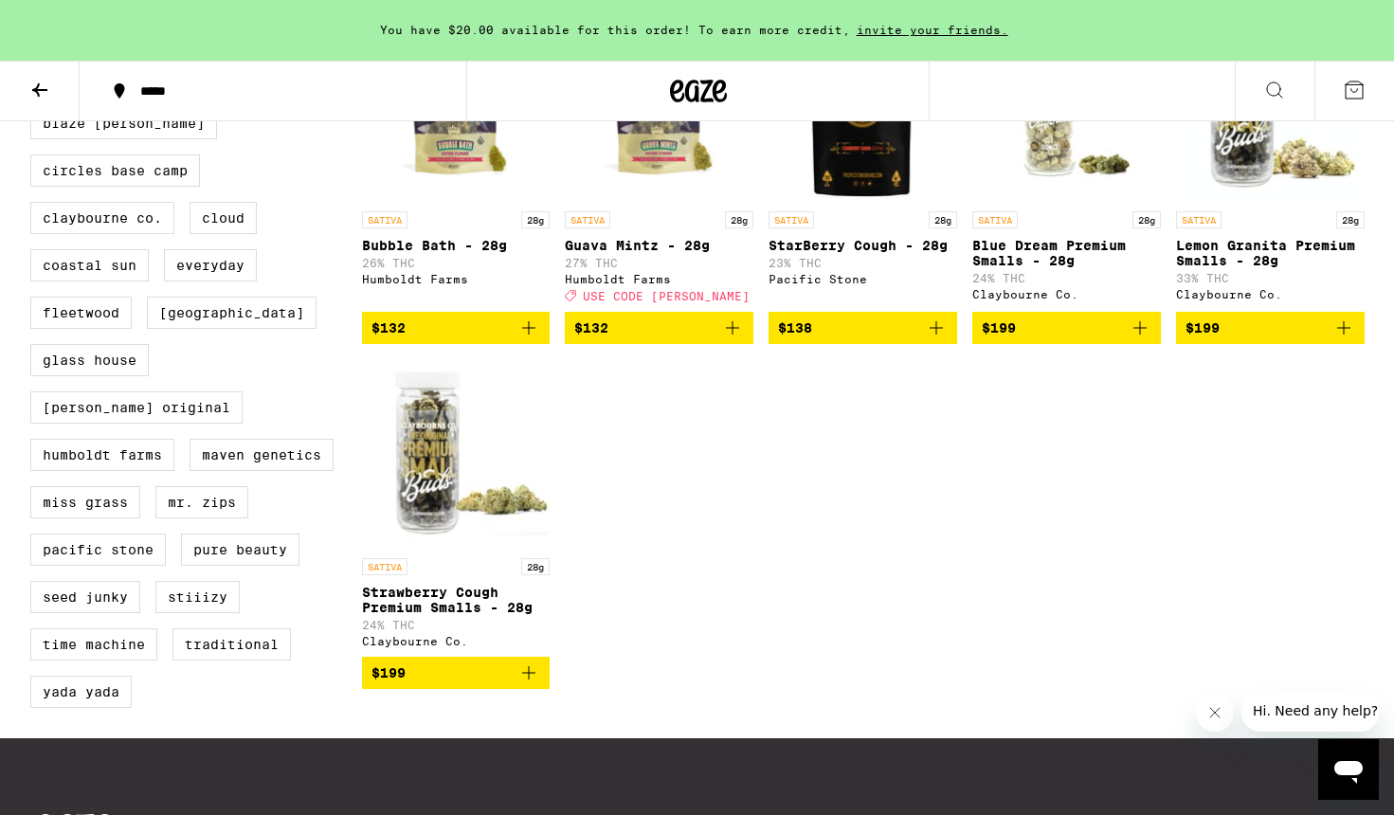
scroll to position [1116, 0]
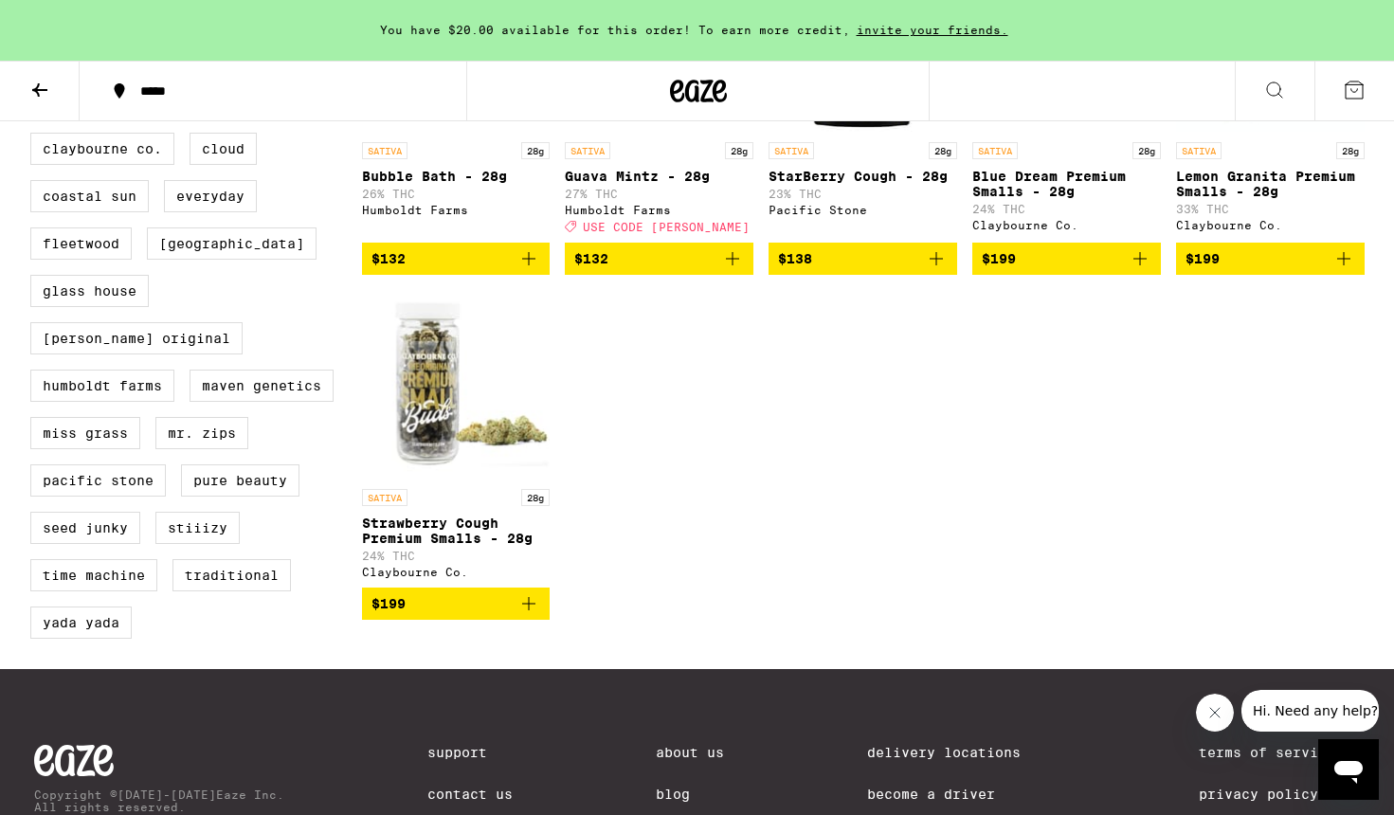
click at [532, 615] on icon "Add to bag" at bounding box center [528, 603] width 23 height 23
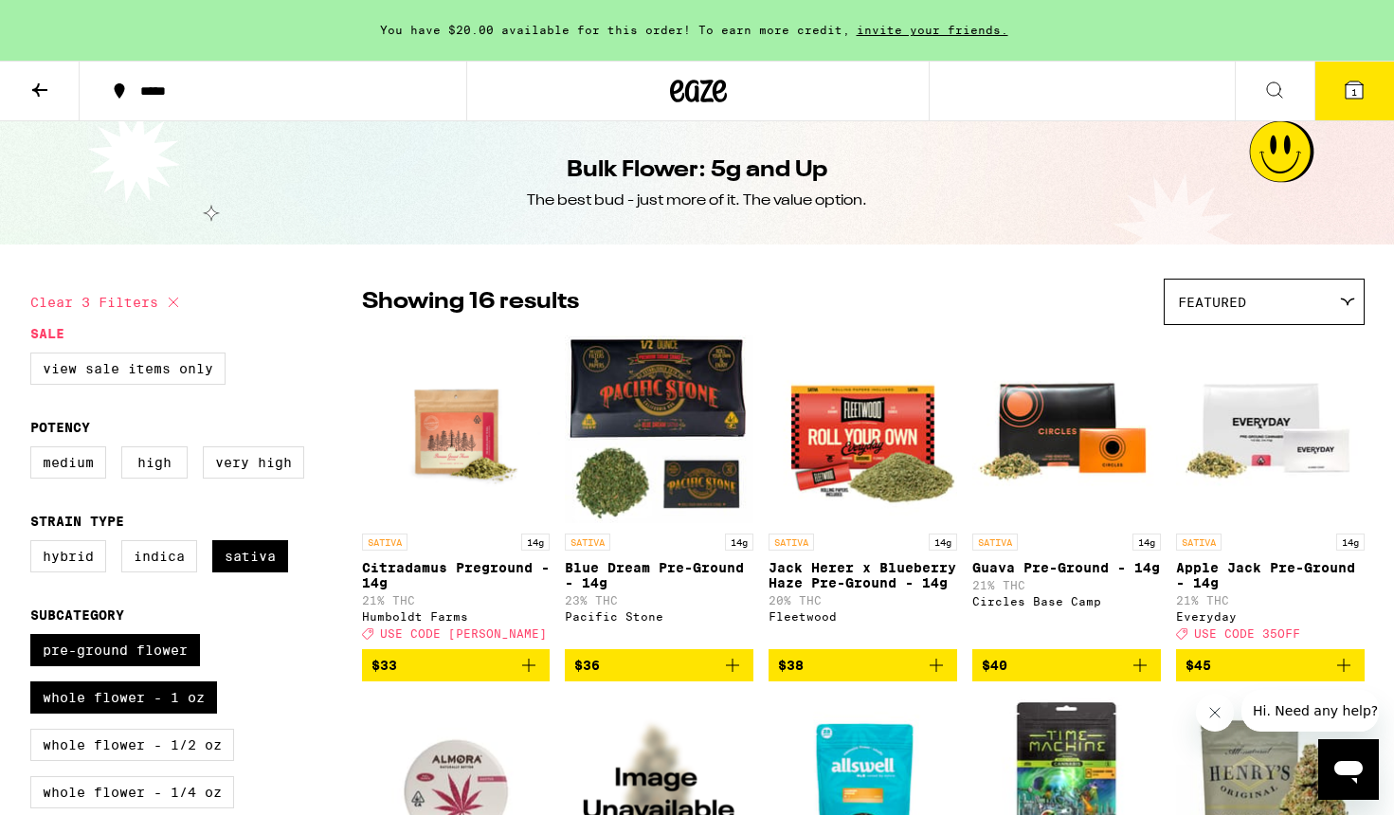
scroll to position [0, 0]
click at [1254, 86] on icon at bounding box center [1353, 89] width 17 height 17
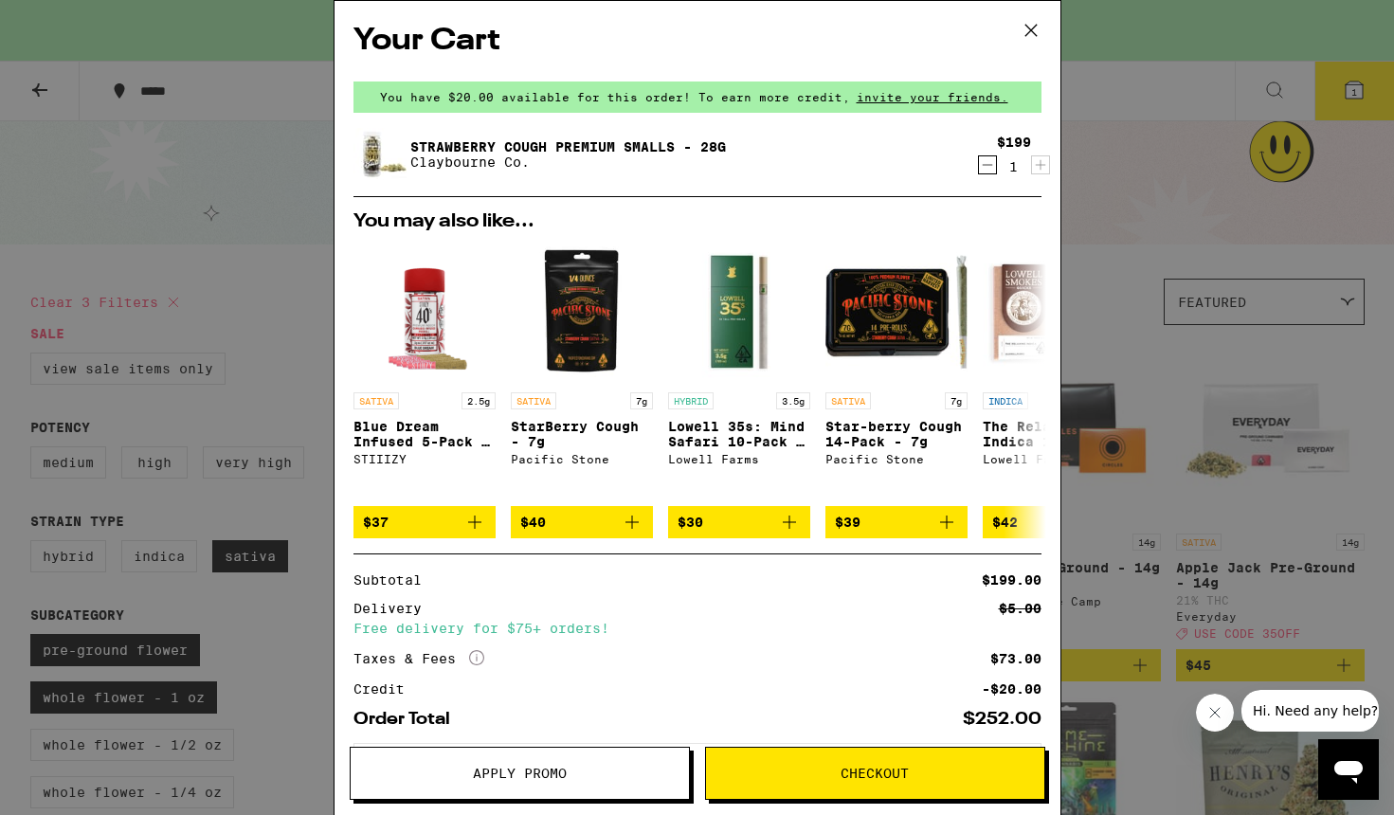
click at [818, 777] on span "Checkout" at bounding box center [875, 773] width 338 height 13
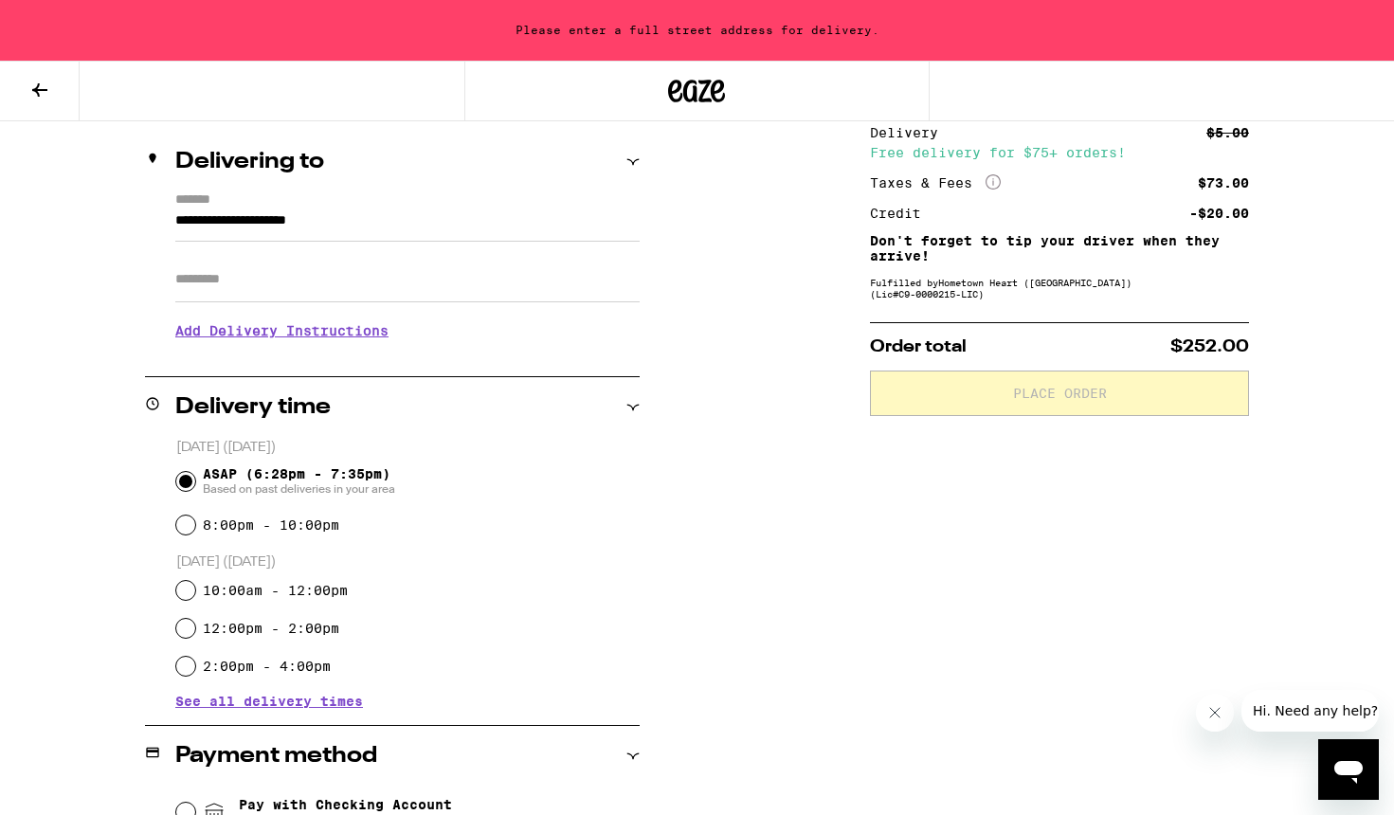
scroll to position [214, 0]
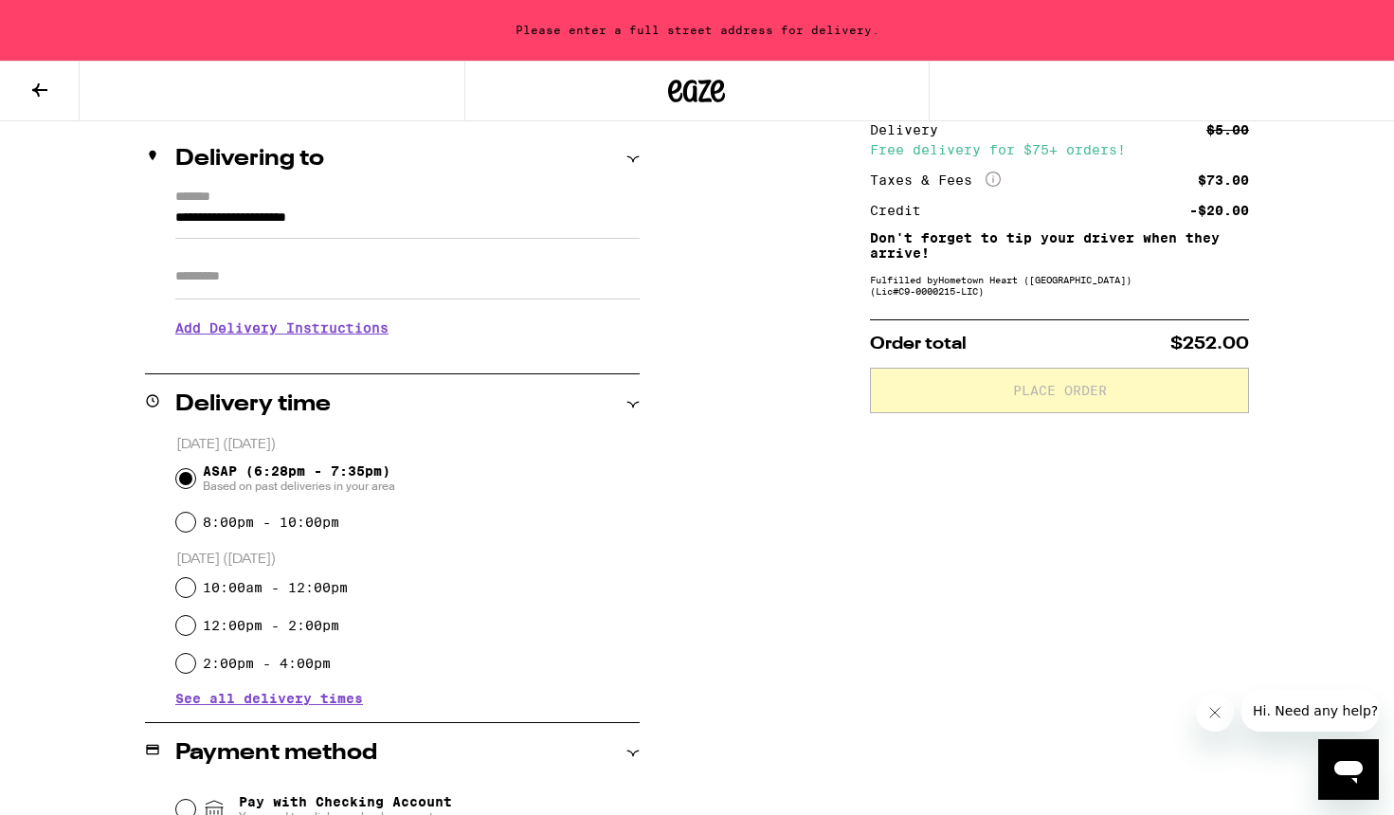
click at [189, 528] on input "8:00pm - 10:00pm" at bounding box center [185, 522] width 19 height 19
radio input "true"
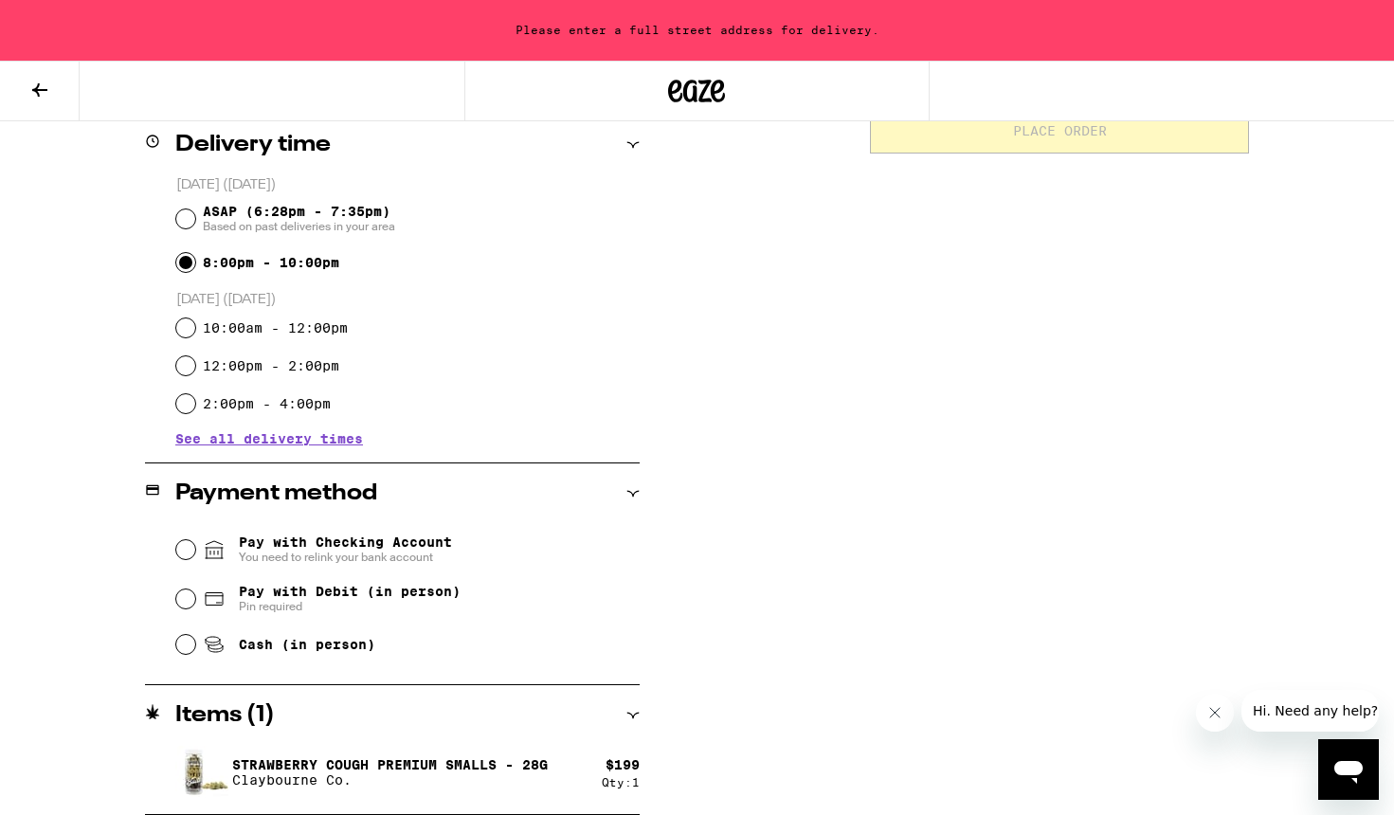
scroll to position [474, 0]
click at [179, 545] on input "Pay with Checking Account You need to relink your bank account" at bounding box center [185, 549] width 19 height 19
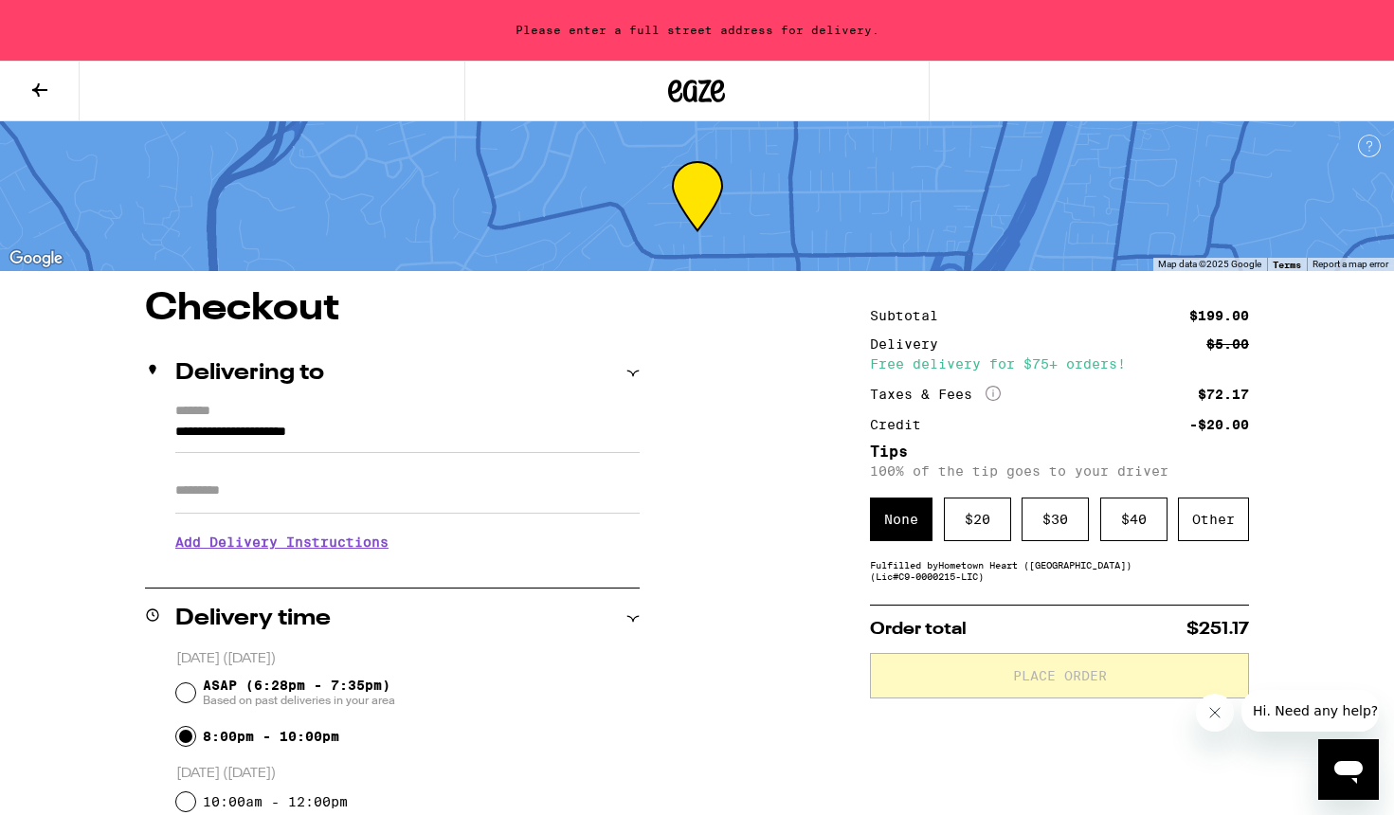
scroll to position [0, 0]
click at [988, 518] on div "$ 20" at bounding box center [977, 519] width 67 height 44
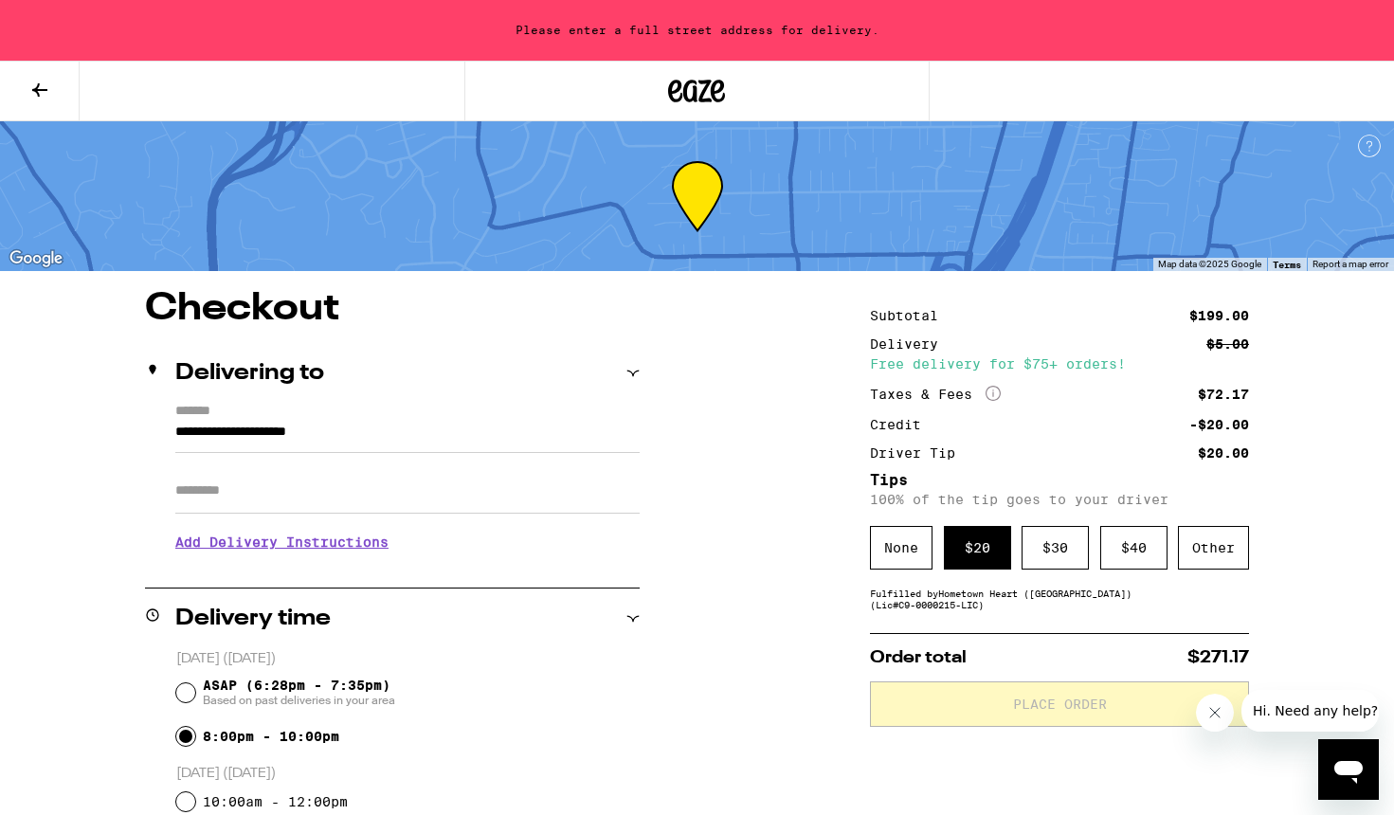
click at [331, 501] on input "Apt/Suite" at bounding box center [407, 490] width 464 height 45
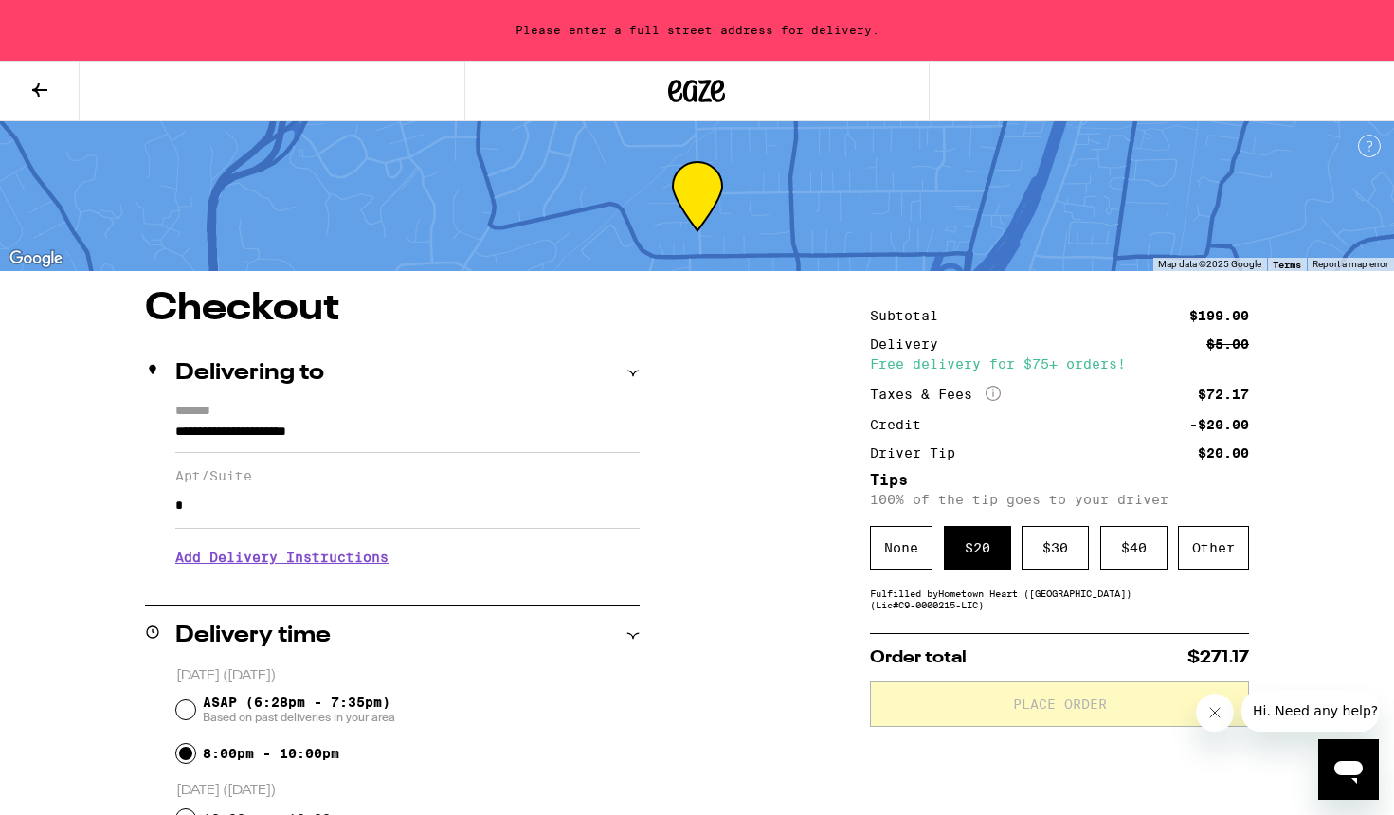
type input "*"
click at [747, 604] on div "**********" at bounding box center [697, 828] width 1364 height 1076
click at [993, 556] on div "$ 20" at bounding box center [977, 548] width 67 height 44
click at [1048, 558] on div "$ 30" at bounding box center [1054, 548] width 67 height 44
click at [974, 555] on div "$ 20" at bounding box center [977, 548] width 67 height 44
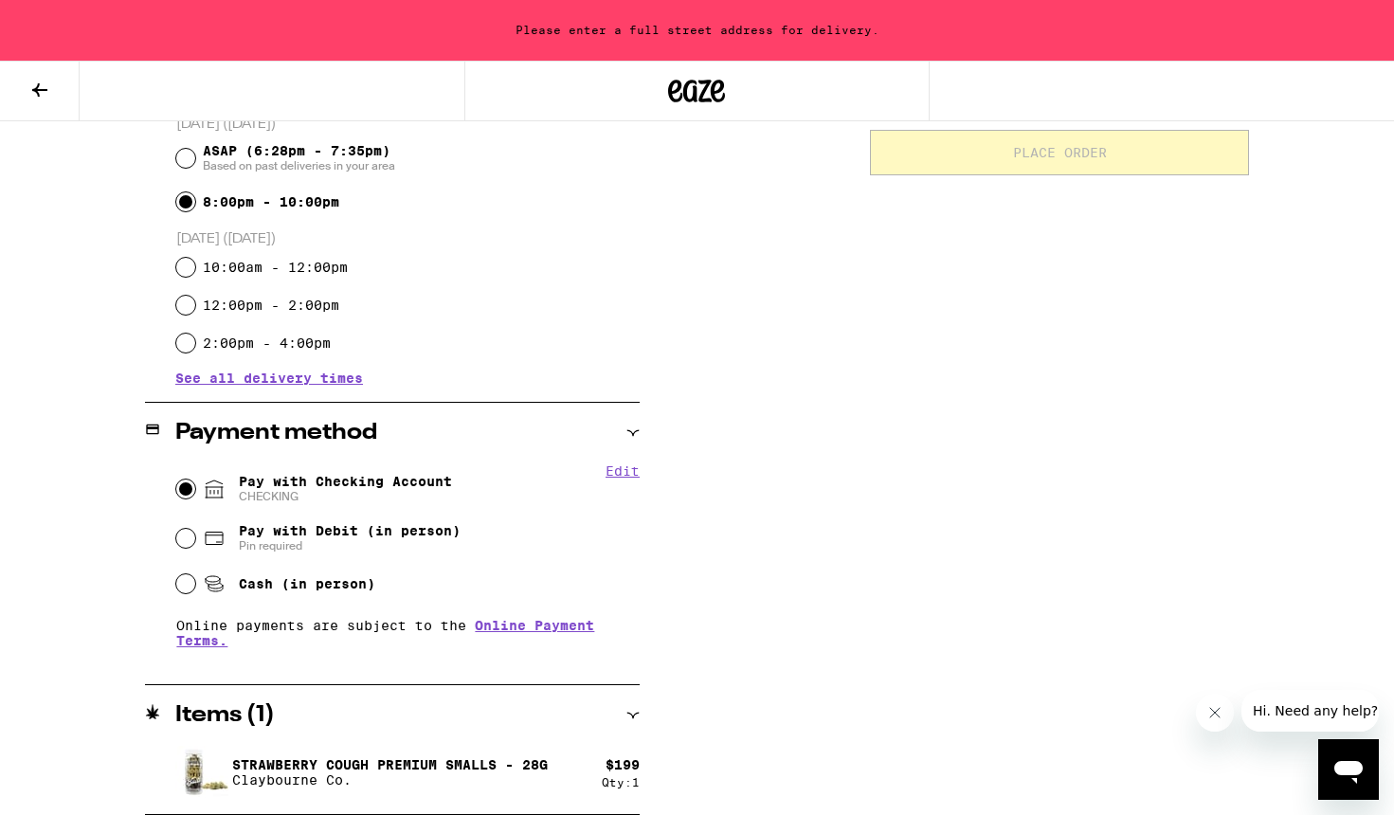
scroll to position [551, 0]
click at [391, 787] on p "Claybourne Co." at bounding box center [390, 779] width 316 height 15
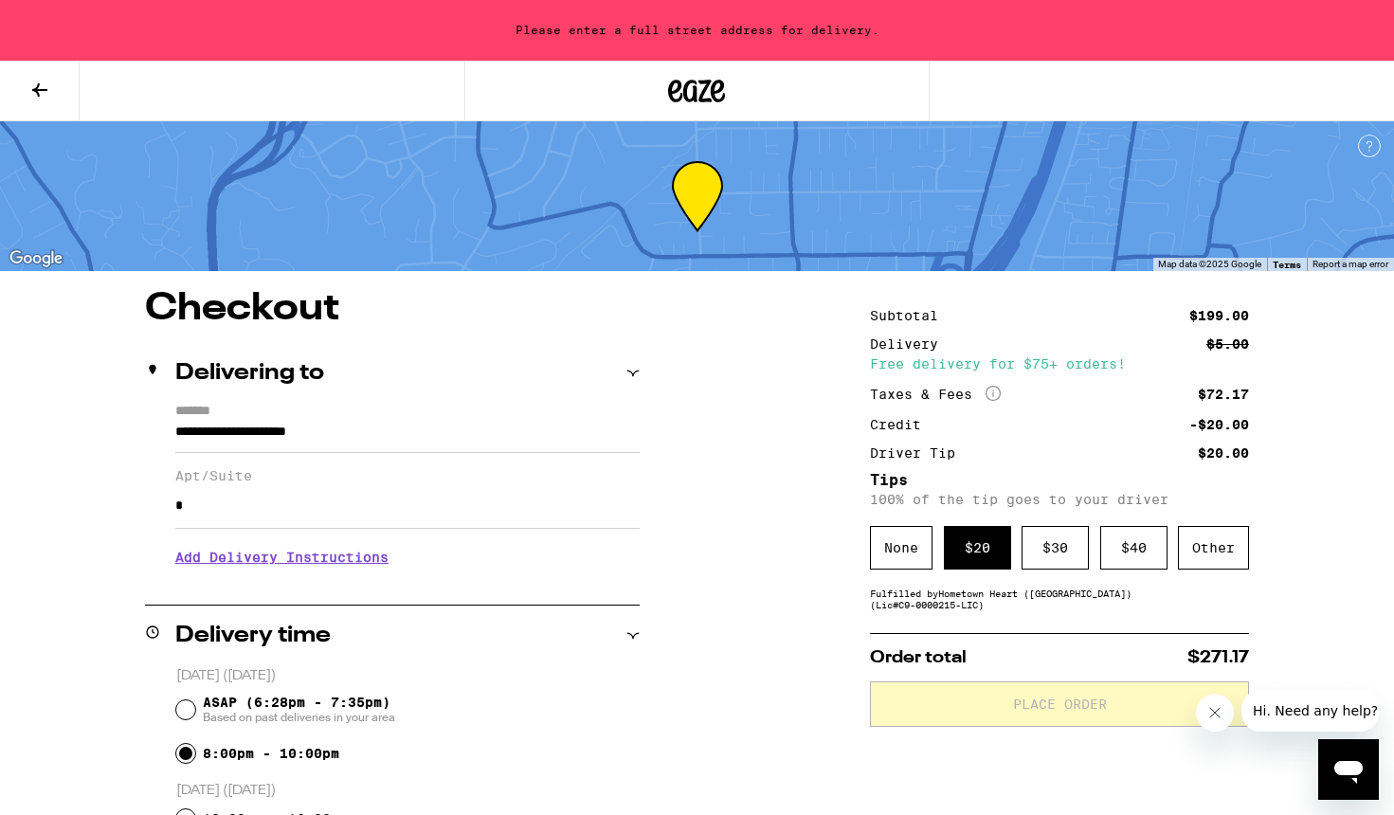
scroll to position [0, 0]
click at [269, 512] on input "*" at bounding box center [407, 505] width 464 height 45
click at [367, 425] on input "**********" at bounding box center [407, 437] width 464 height 32
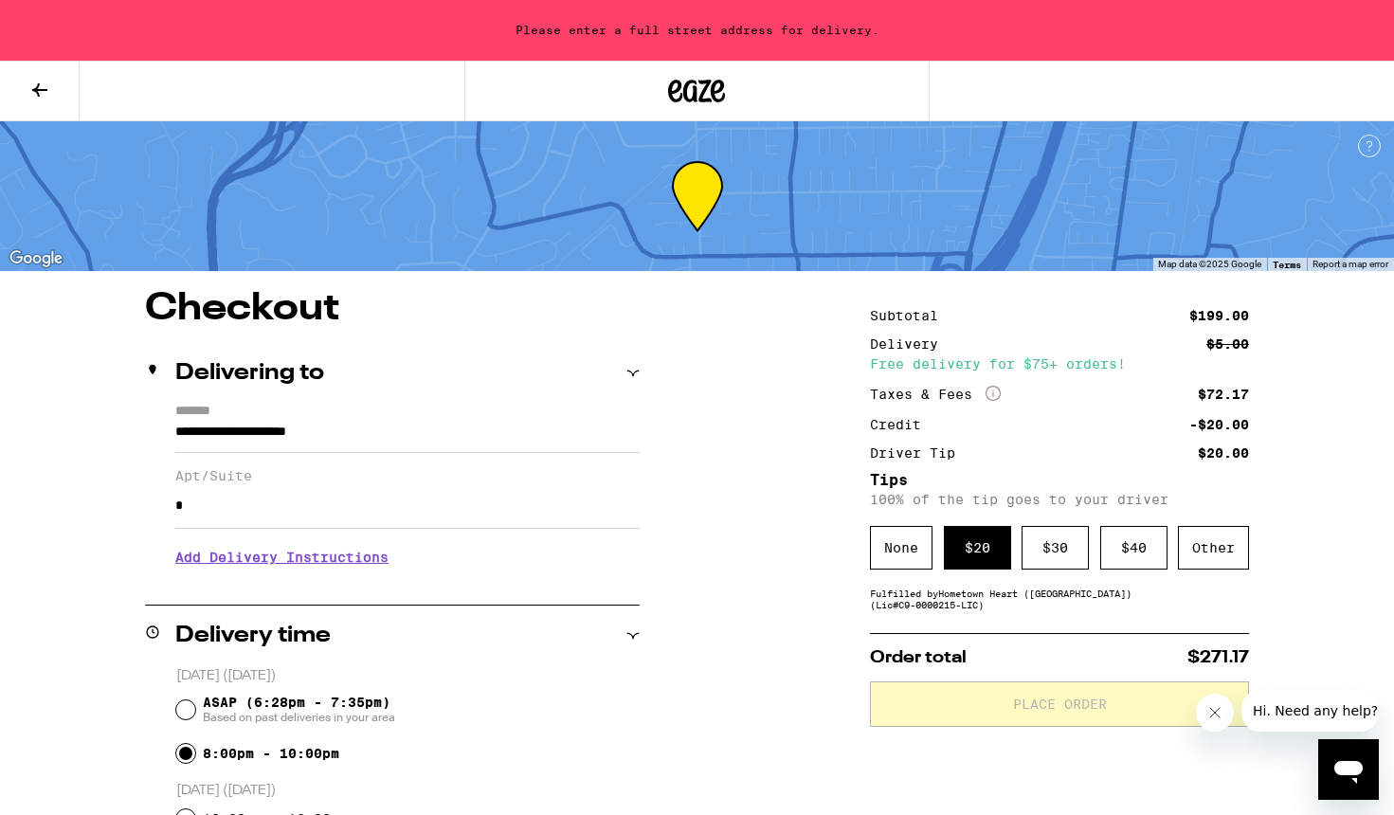
click at [367, 425] on input "**********" at bounding box center [407, 437] width 464 height 32
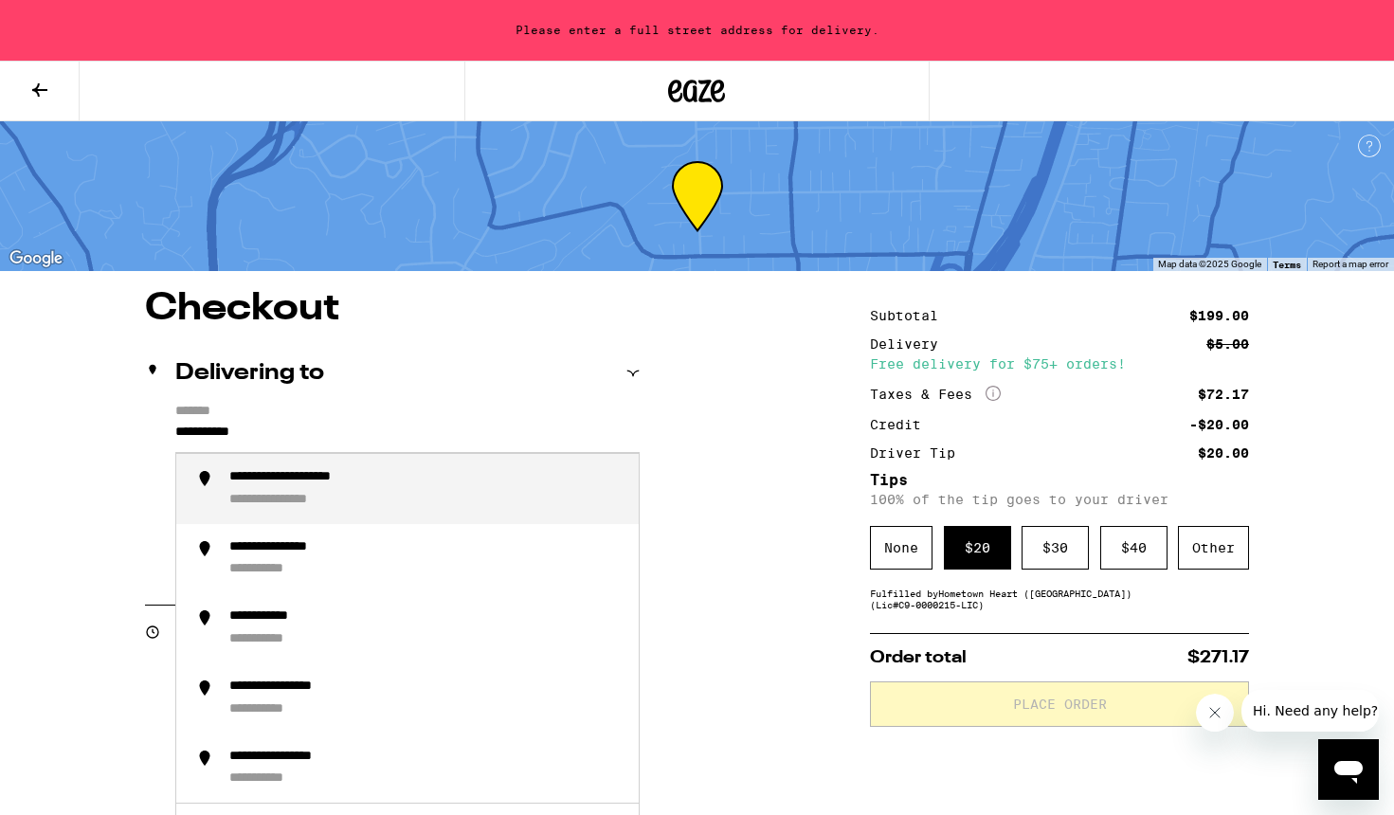
click at [430, 494] on div "**********" at bounding box center [426, 489] width 394 height 40
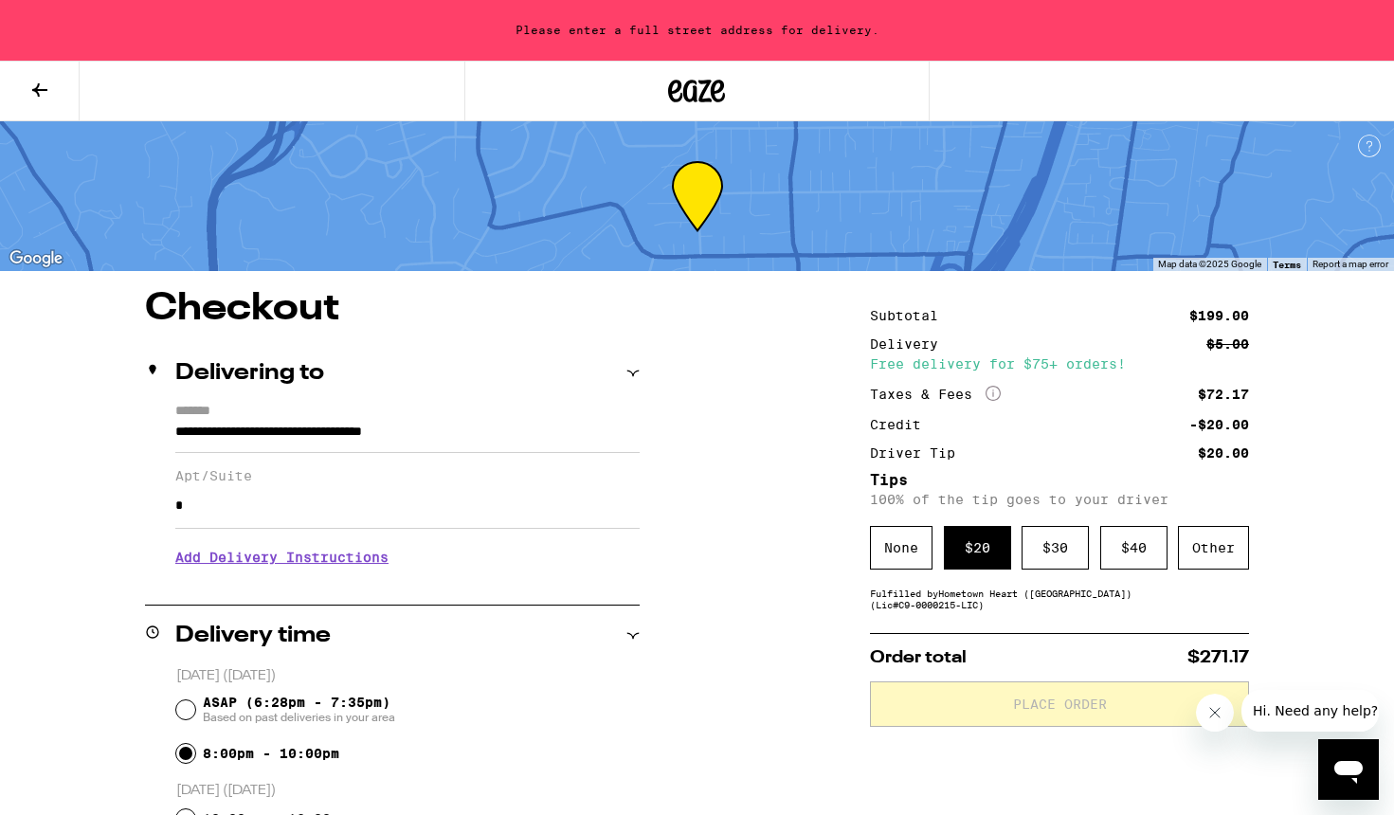
type input "**********"
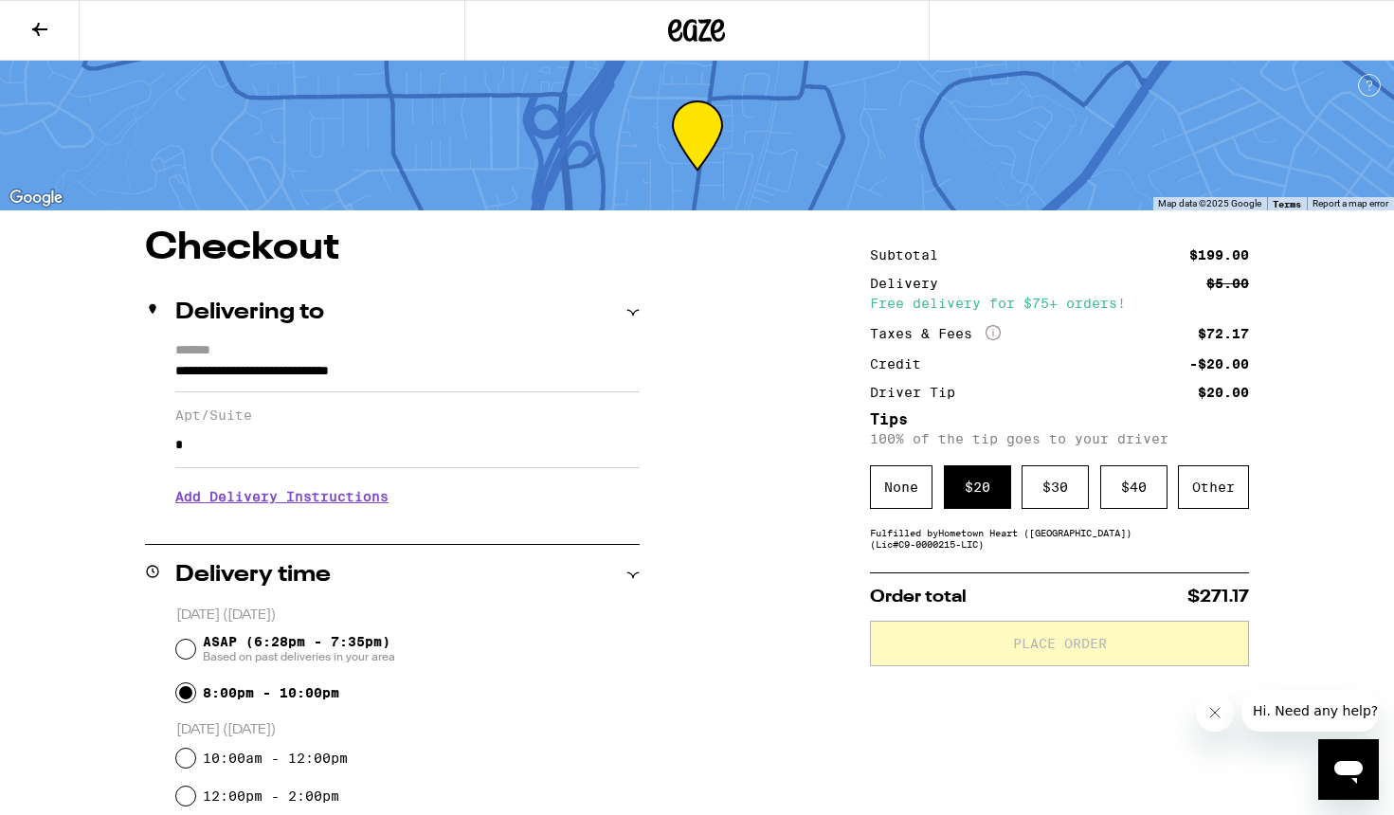
click at [765, 567] on div "**********" at bounding box center [697, 767] width 1364 height 1076
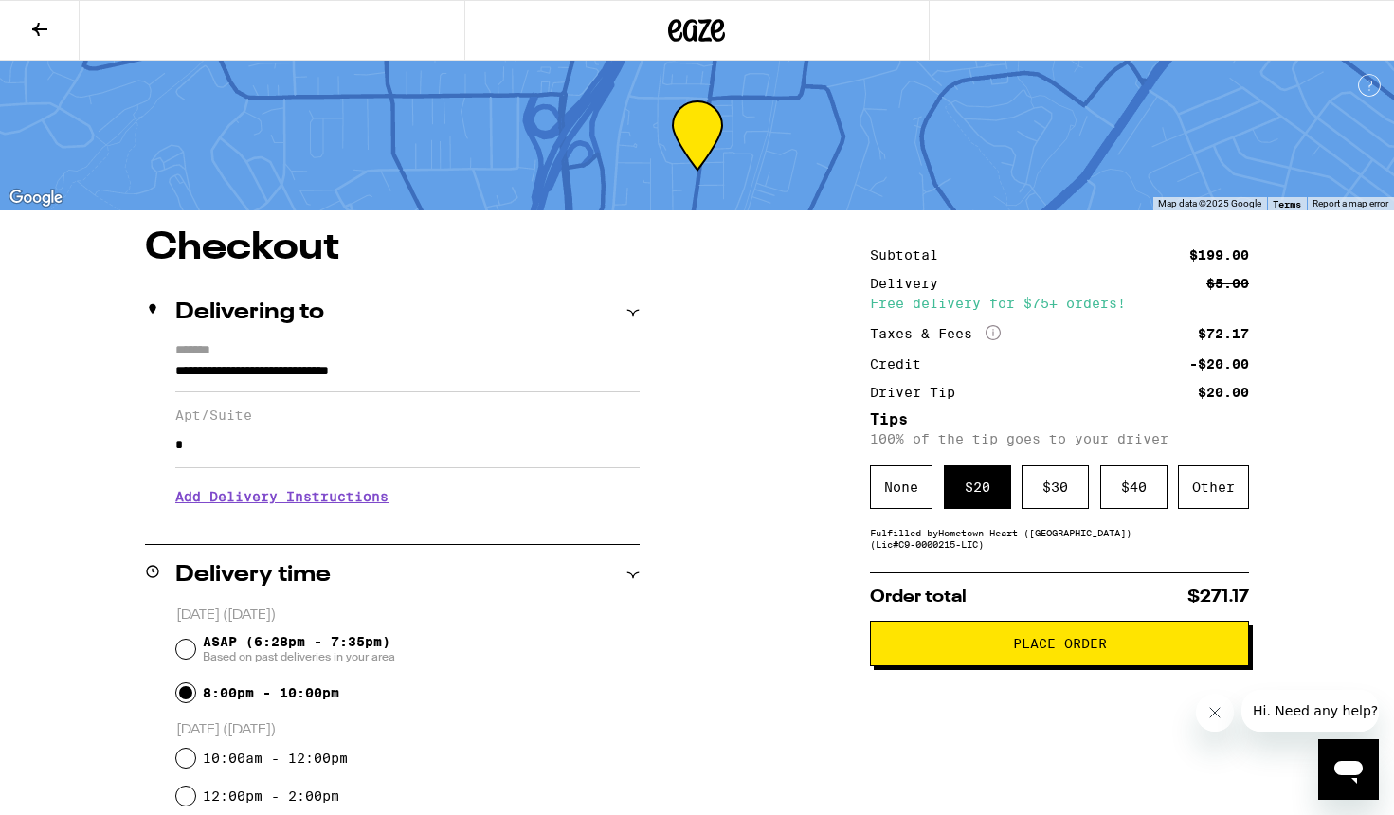
click at [1017, 650] on span "Place Order" at bounding box center [1060, 643] width 94 height 13
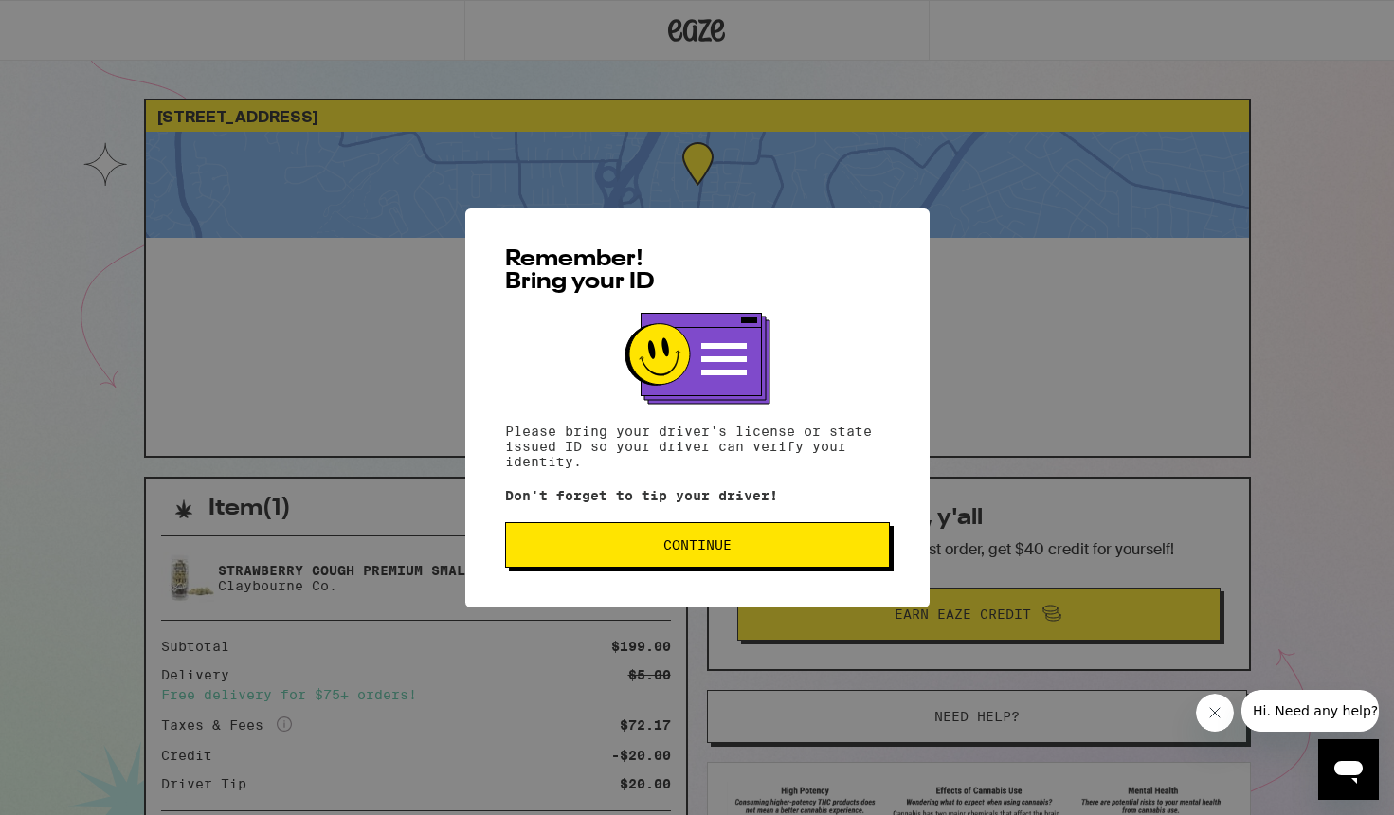
click at [713, 550] on span "Continue" at bounding box center [697, 544] width 68 height 13
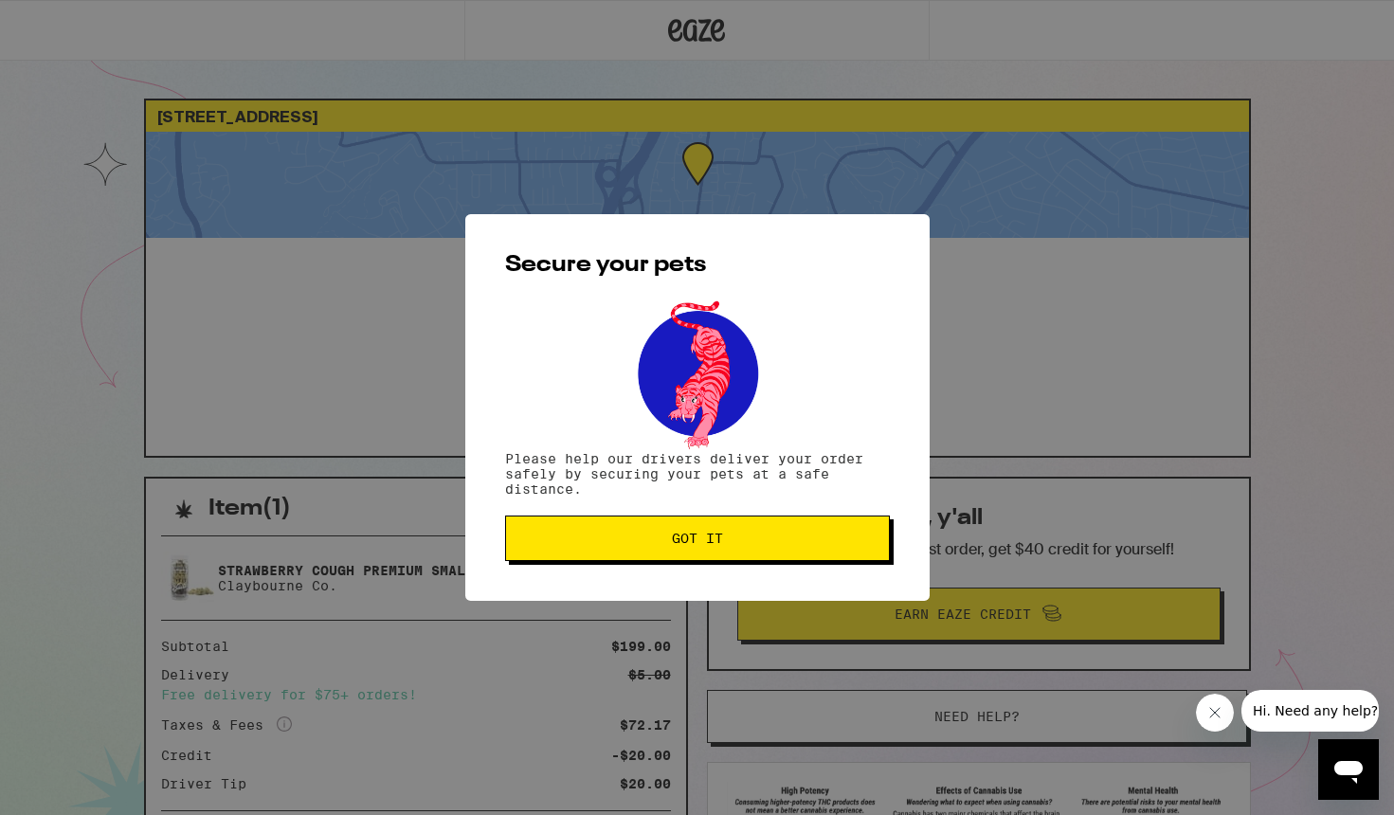
click at [708, 534] on span "Got it" at bounding box center [697, 538] width 51 height 13
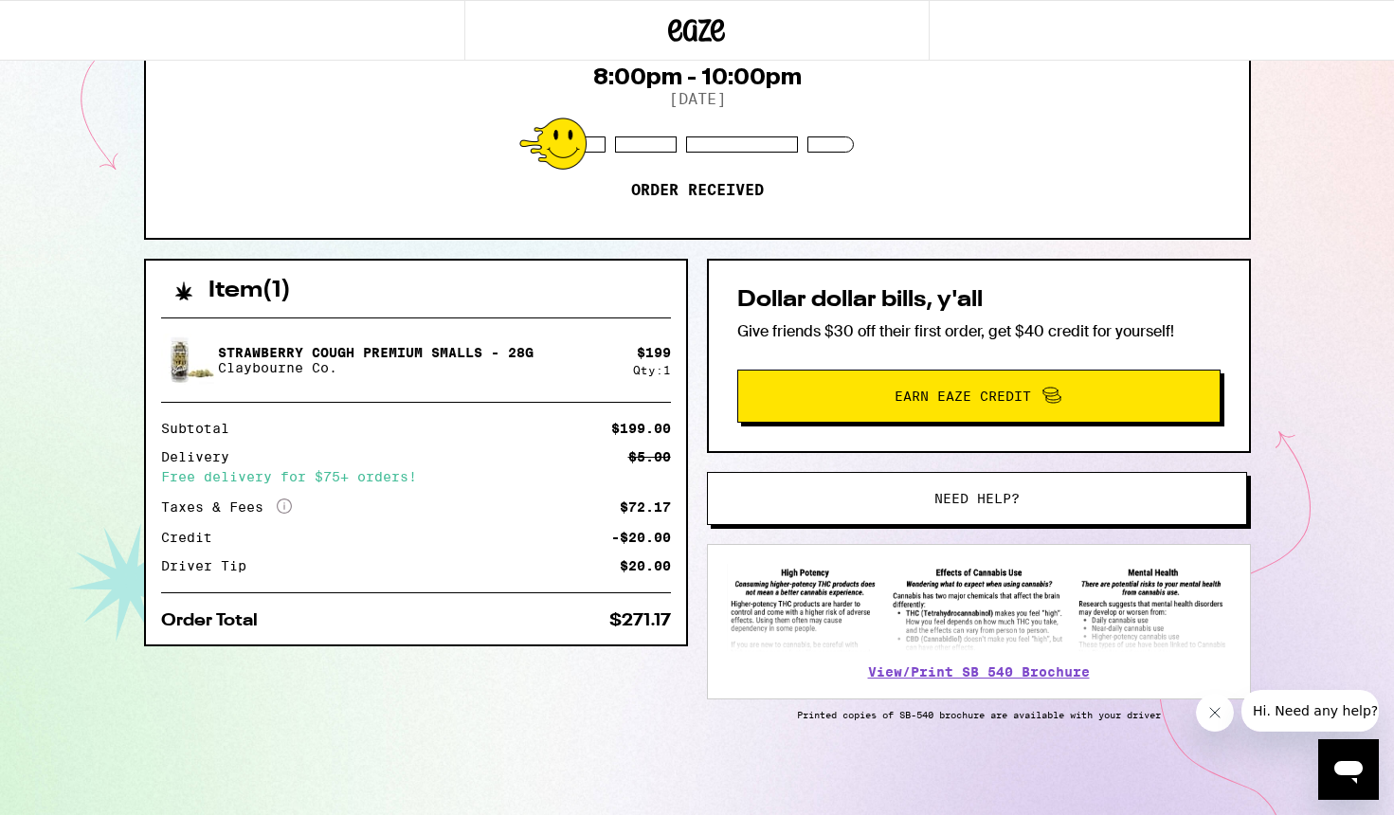
scroll to position [222, 0]
